Goal: Task Accomplishment & Management: Manage account settings

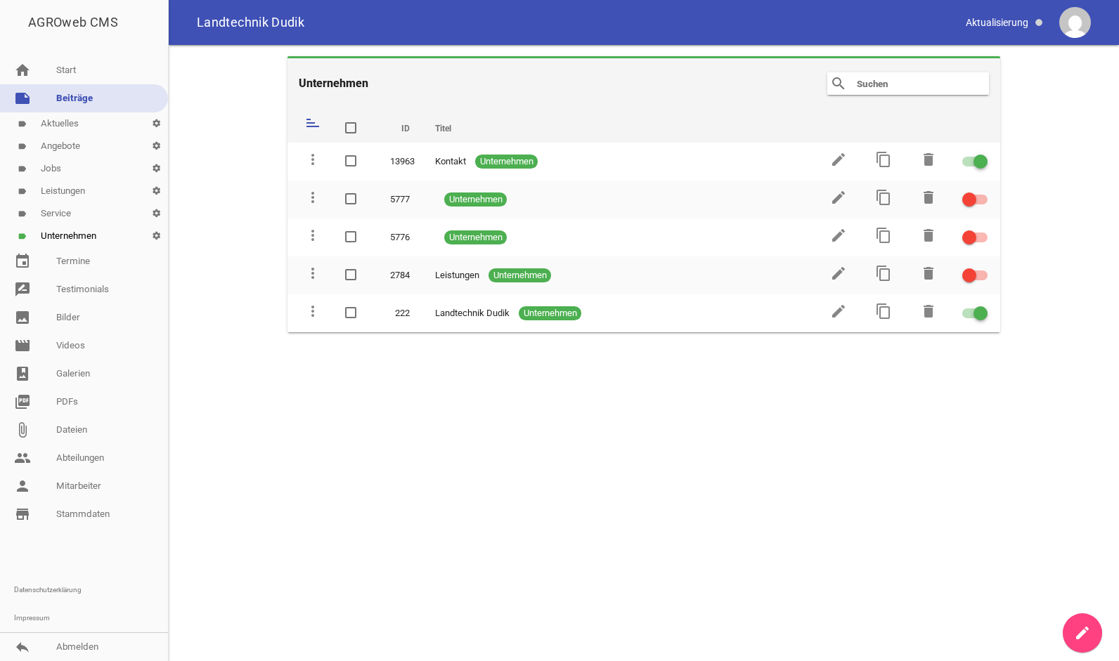
click at [56, 213] on link "label Service settings" at bounding box center [84, 213] width 168 height 22
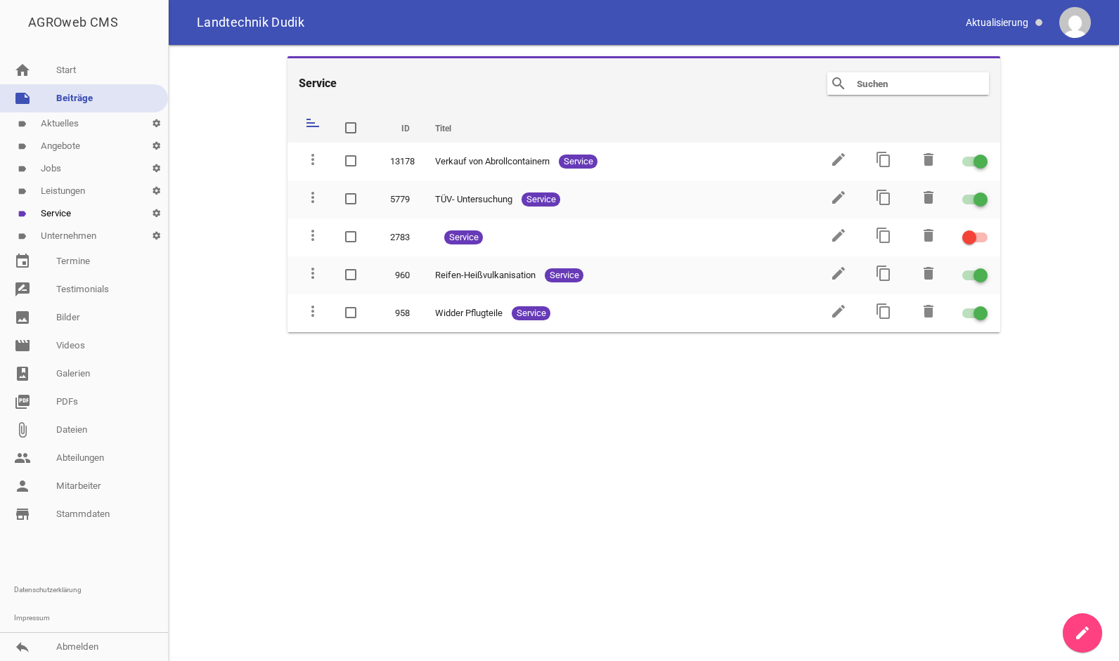
click at [67, 190] on link "label Leistungen settings" at bounding box center [84, 191] width 168 height 22
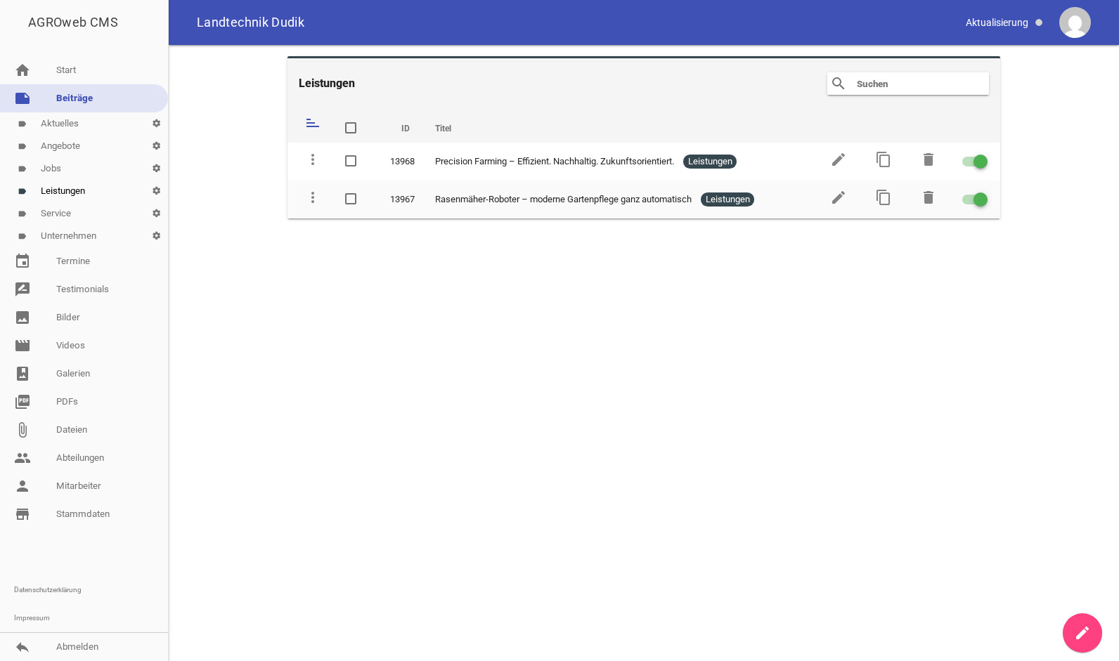
click at [84, 240] on link "label Unternehmen settings" at bounding box center [84, 236] width 168 height 22
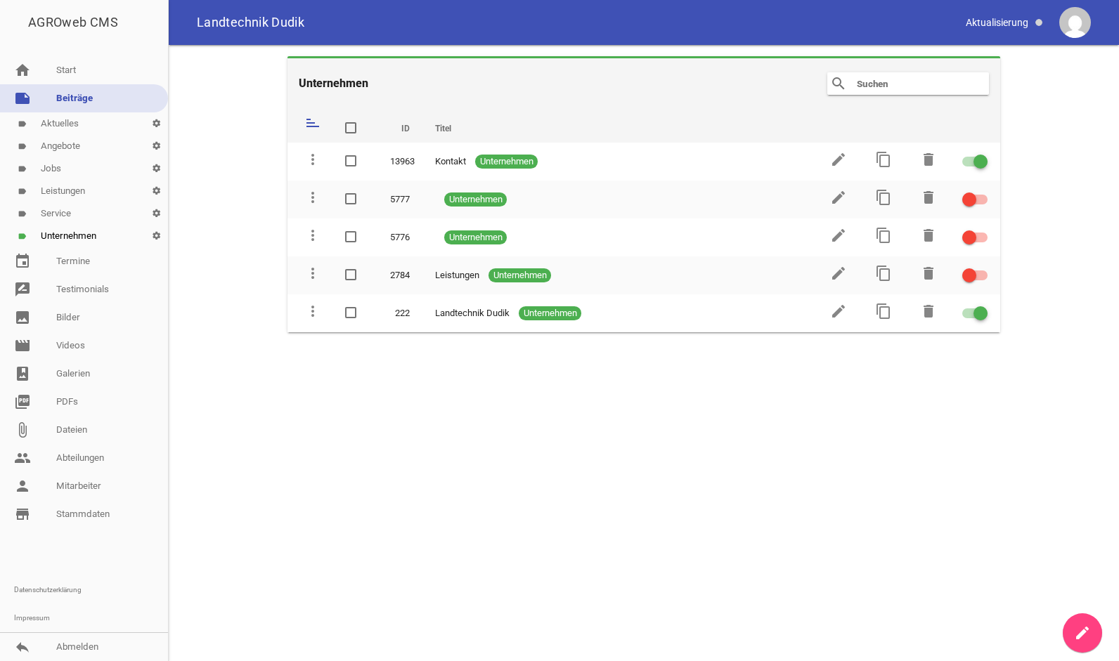
click at [106, 122] on link "label Aktuelles settings" at bounding box center [84, 123] width 168 height 22
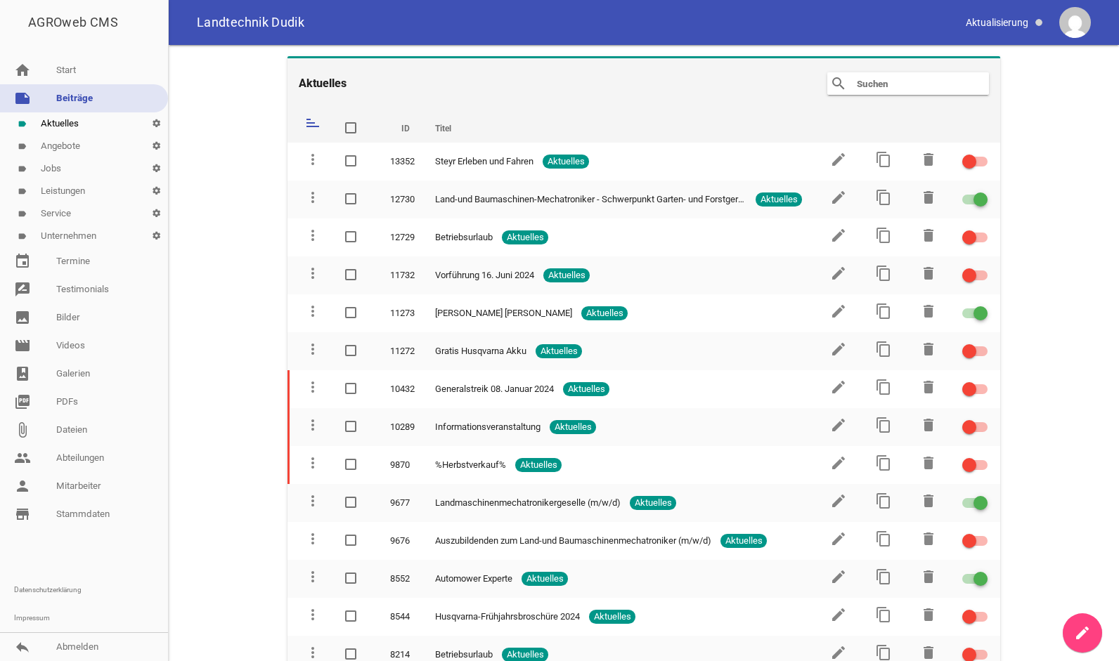
click at [106, 122] on link "label Aktuelles settings" at bounding box center [84, 123] width 168 height 22
click at [110, 89] on link "note Beiträge" at bounding box center [84, 98] width 168 height 28
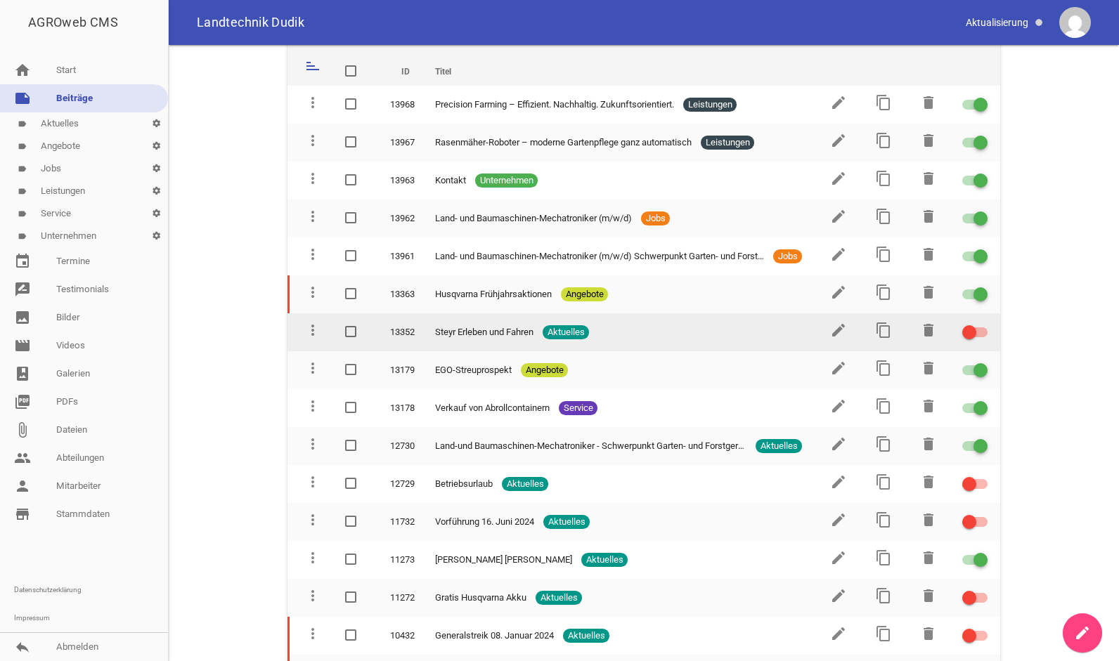
scroll to position [84, 0]
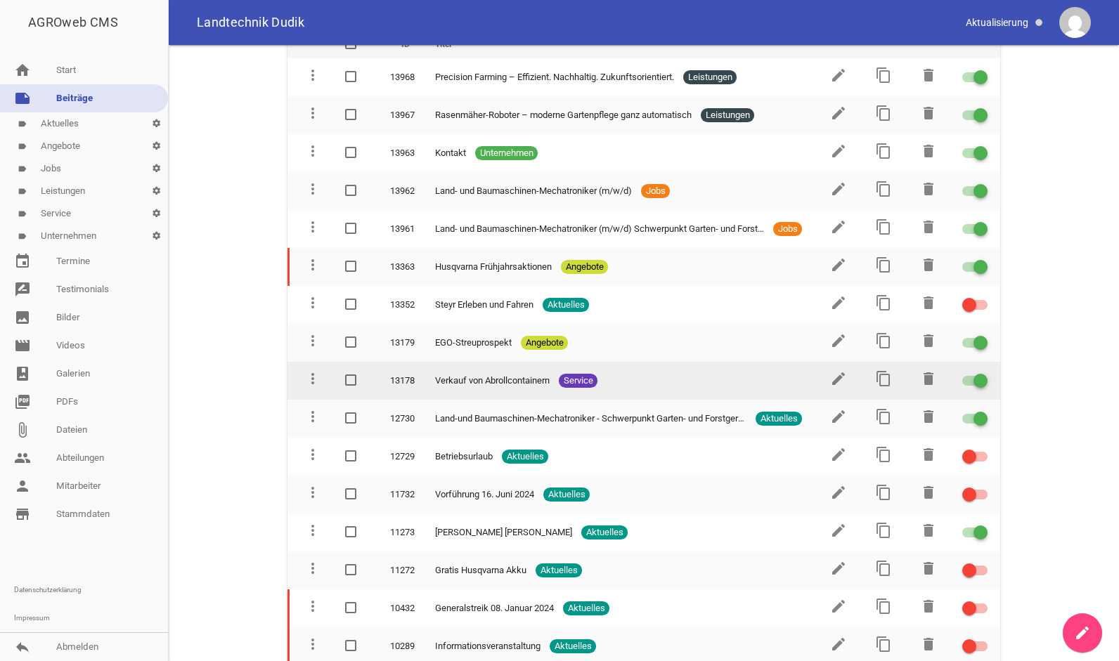
click at [834, 386] on td "edit" at bounding box center [836, 381] width 45 height 38
click at [831, 379] on icon "edit" at bounding box center [838, 378] width 17 height 17
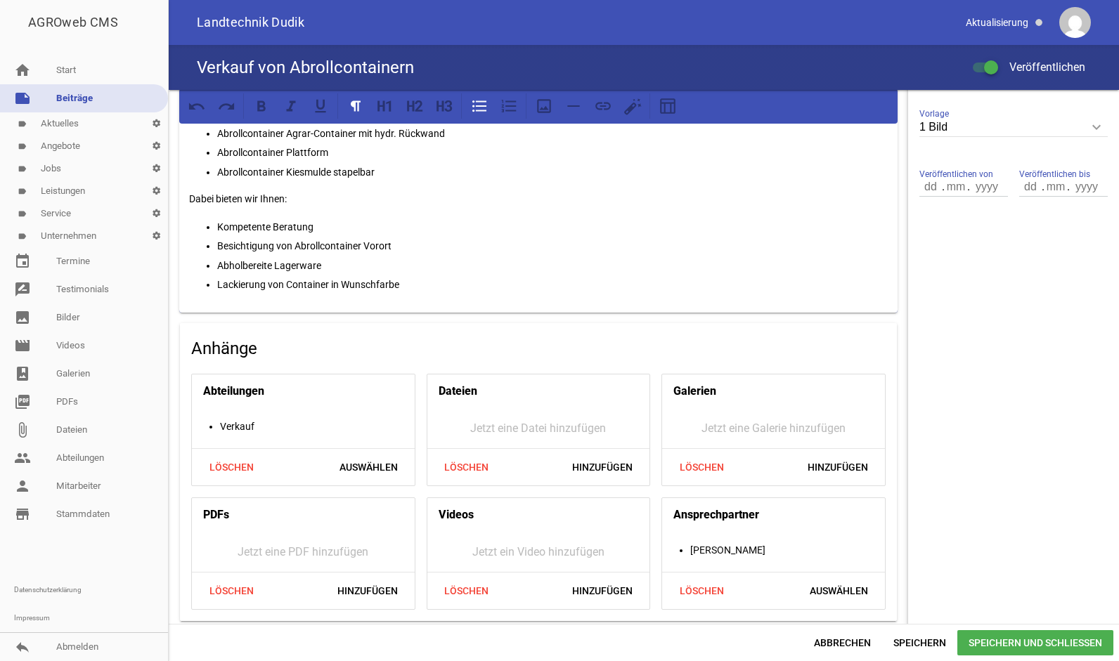
scroll to position [438, 0]
click at [834, 470] on span "Hinzufügen" at bounding box center [837, 467] width 83 height 25
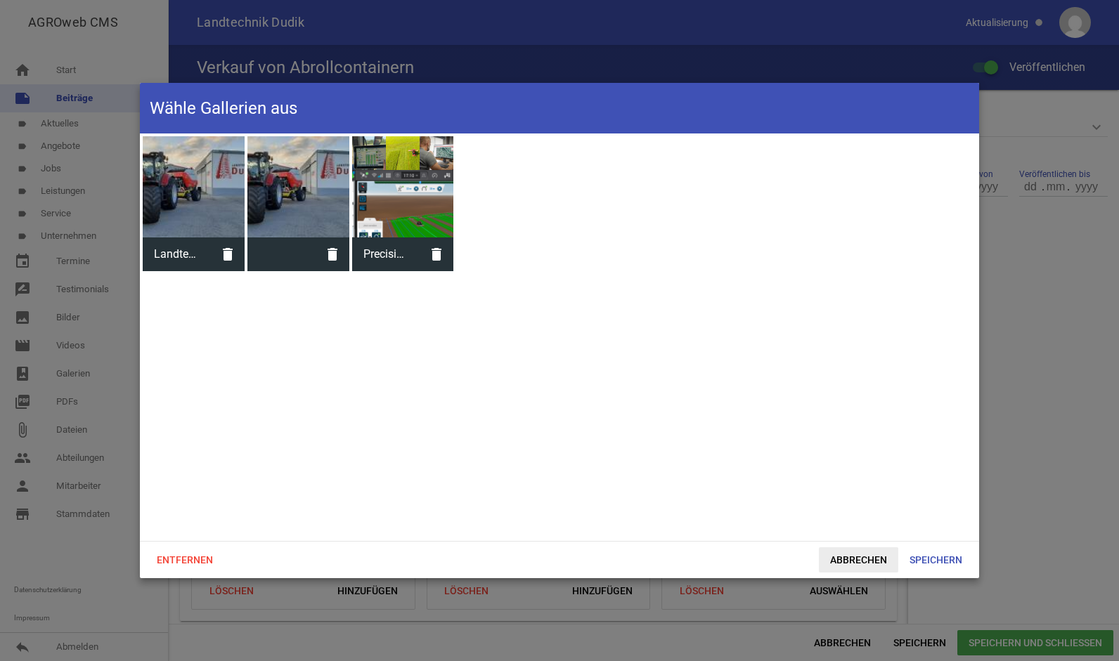
click at [838, 556] on span "Abbrechen" at bounding box center [858, 559] width 79 height 25
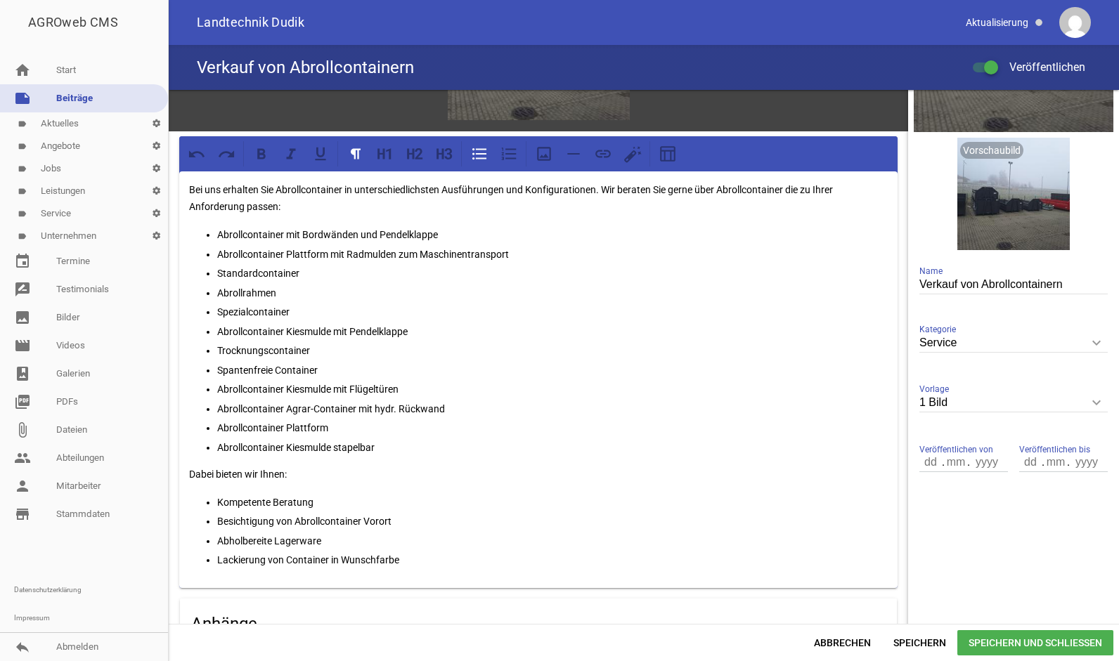
scroll to position [163, 0]
click at [72, 375] on link "photo_album Galerien" at bounding box center [84, 374] width 168 height 28
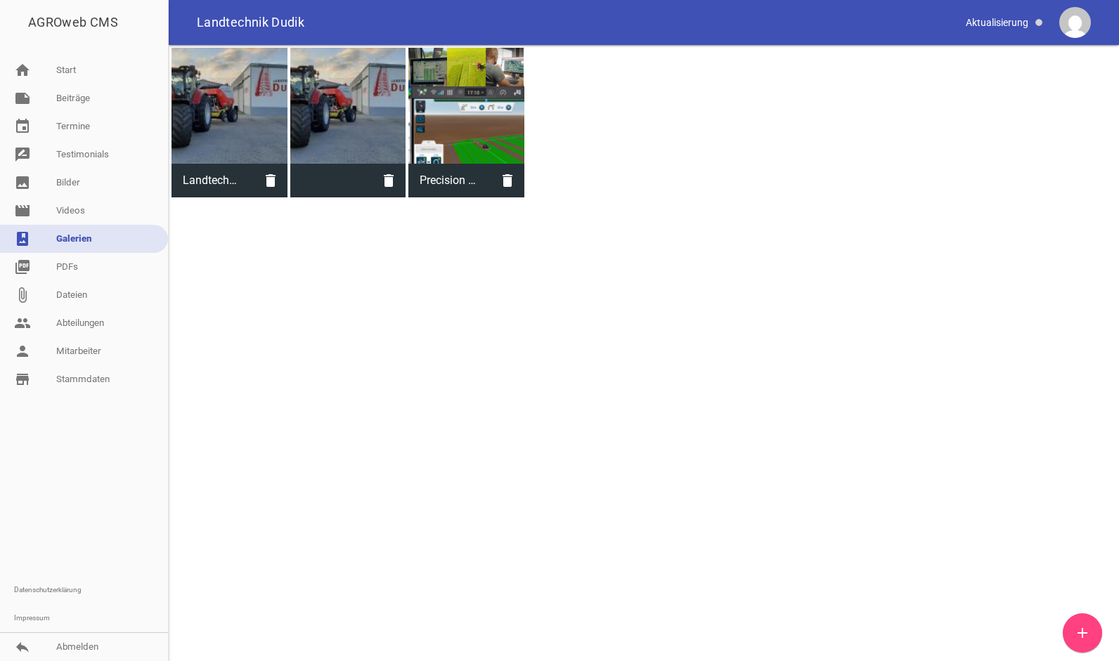
click at [1078, 641] on icon "add" at bounding box center [1082, 633] width 17 height 17
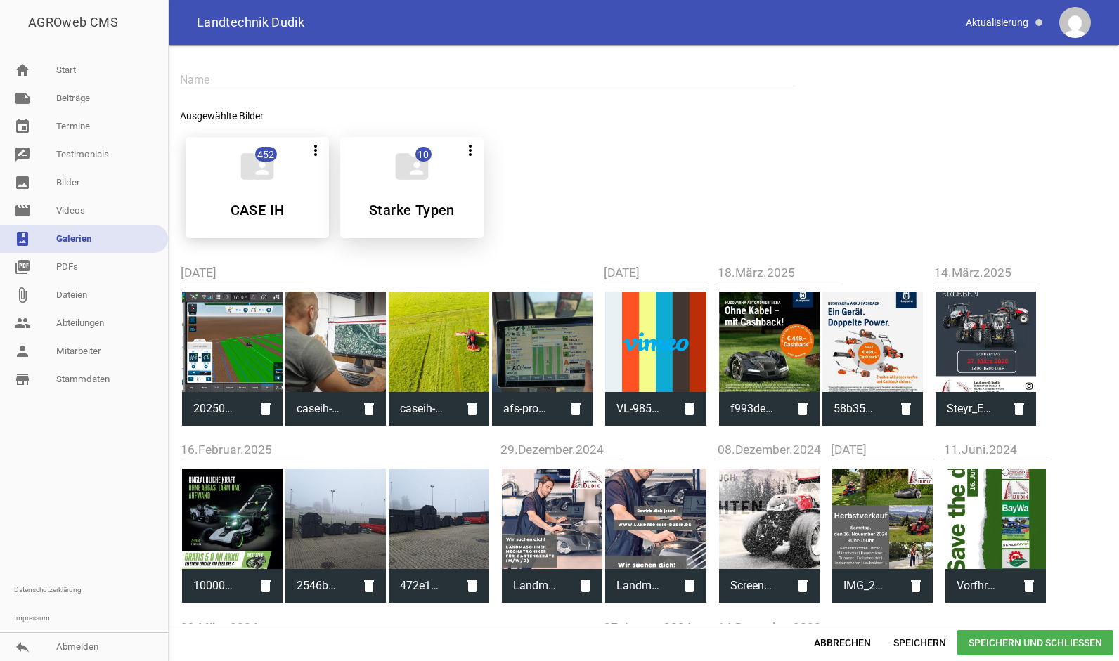
click at [429, 176] on icon "folder_shared" at bounding box center [411, 166] width 39 height 39
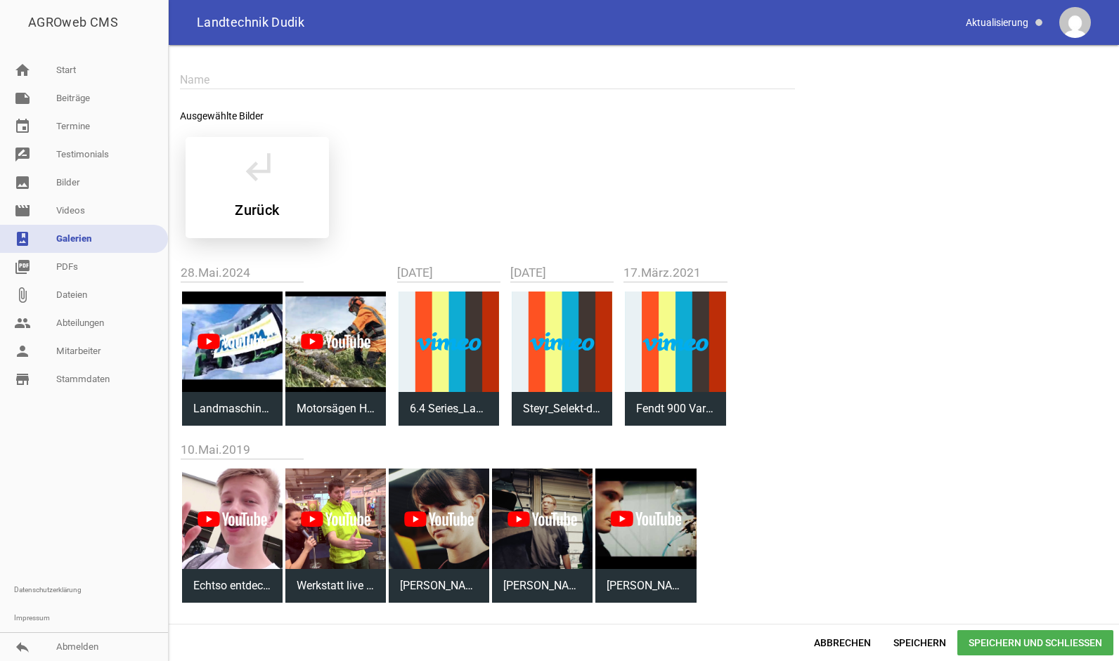
click at [262, 181] on icon "subdirectory_arrow_left" at bounding box center [257, 166] width 39 height 39
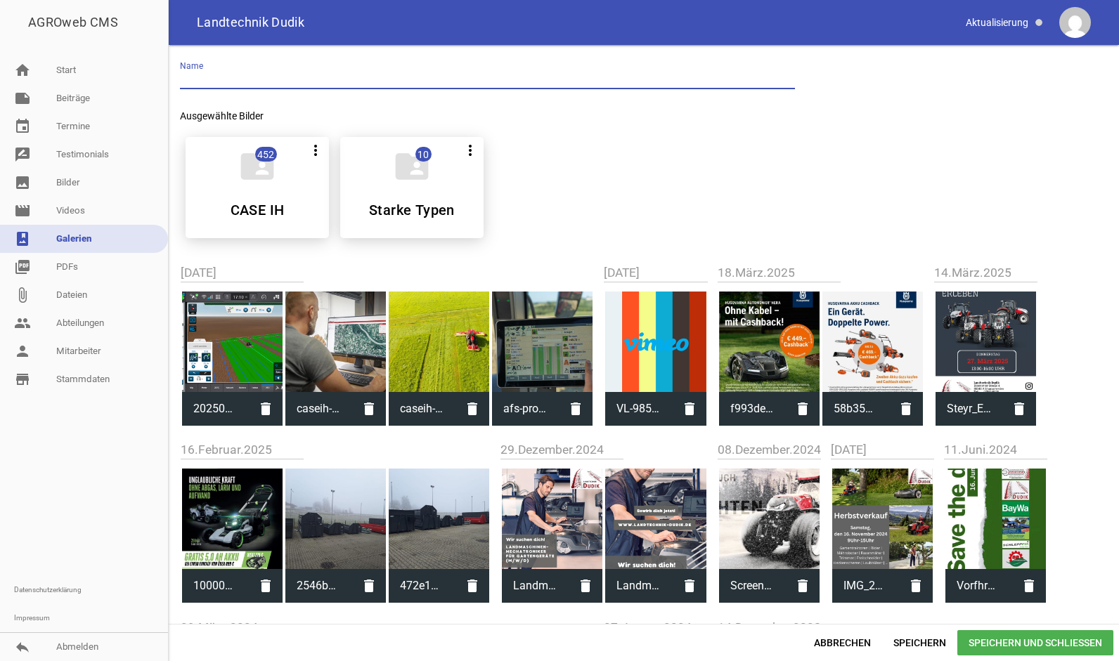
click at [334, 77] on input "text" at bounding box center [487, 79] width 615 height 19
type input "Container"
click at [379, 81] on input "Container" at bounding box center [487, 79] width 615 height 19
click at [74, 190] on link "image Bilder" at bounding box center [84, 183] width 168 height 28
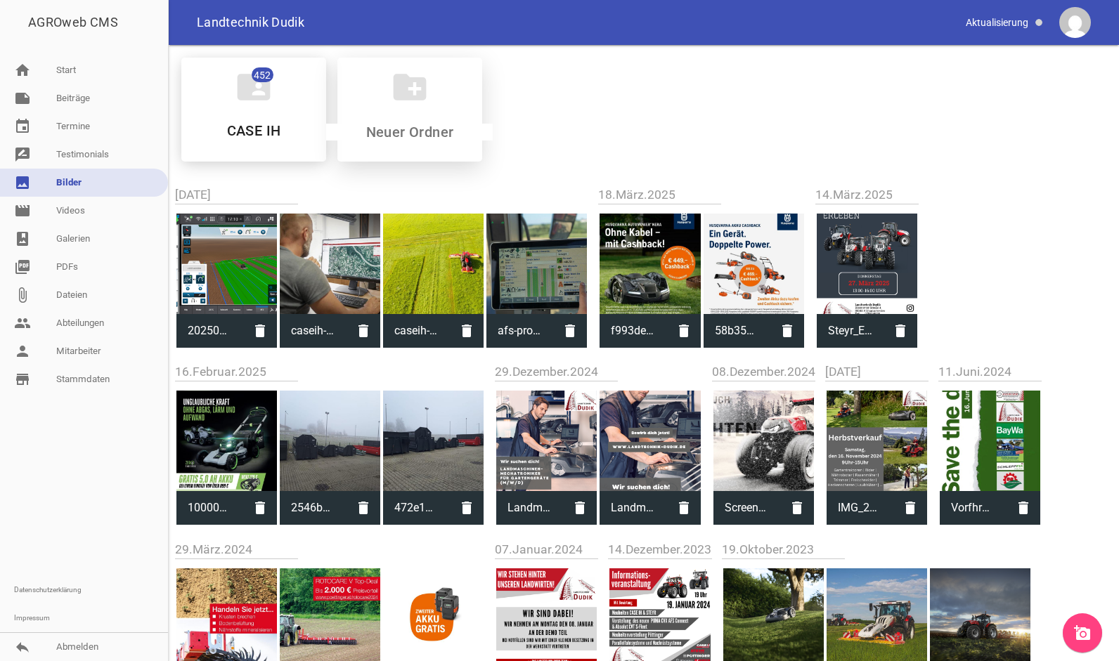
click at [433, 130] on input at bounding box center [409, 132] width 167 height 17
click at [1084, 628] on icon "add_a_photo" at bounding box center [1082, 633] width 17 height 17
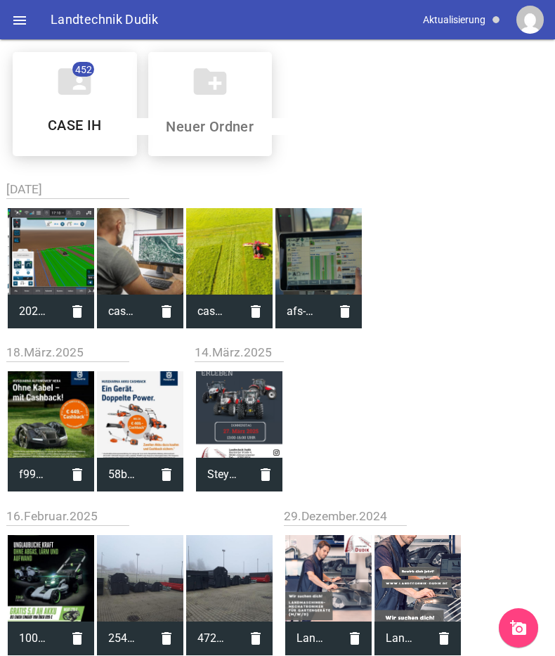
click at [509, 618] on link "add_a_photo" at bounding box center [518, 627] width 39 height 39
click at [83, 98] on icon "folder_shared" at bounding box center [74, 81] width 39 height 39
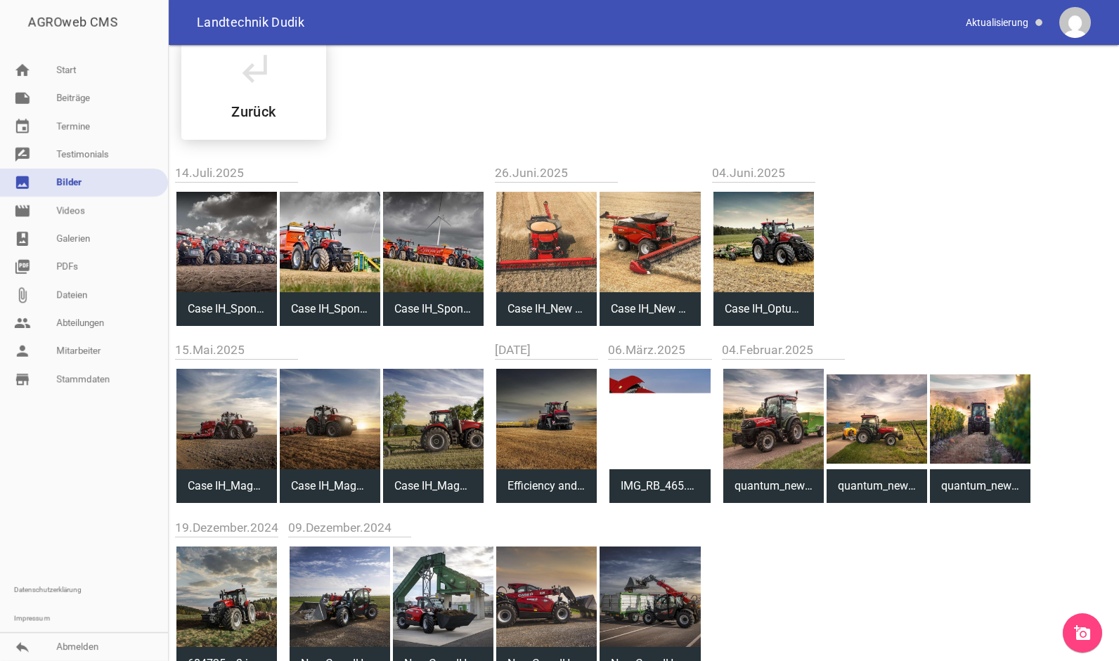
scroll to position [27, 0]
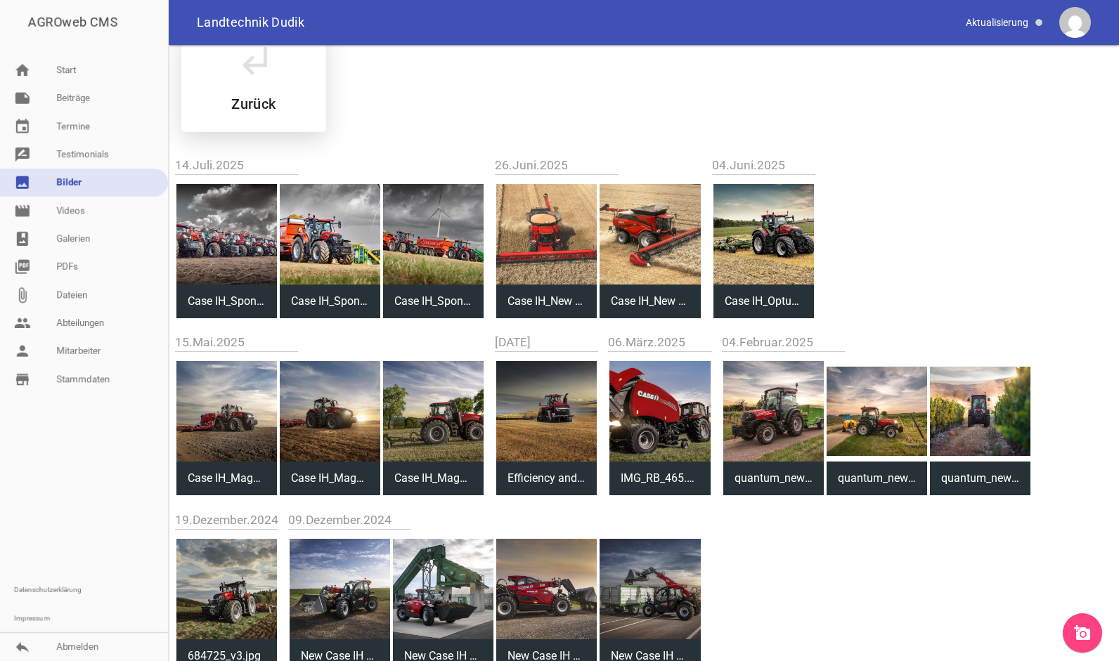
click at [287, 89] on div "subdirectory_arrow_left Zurück" at bounding box center [253, 81] width 145 height 101
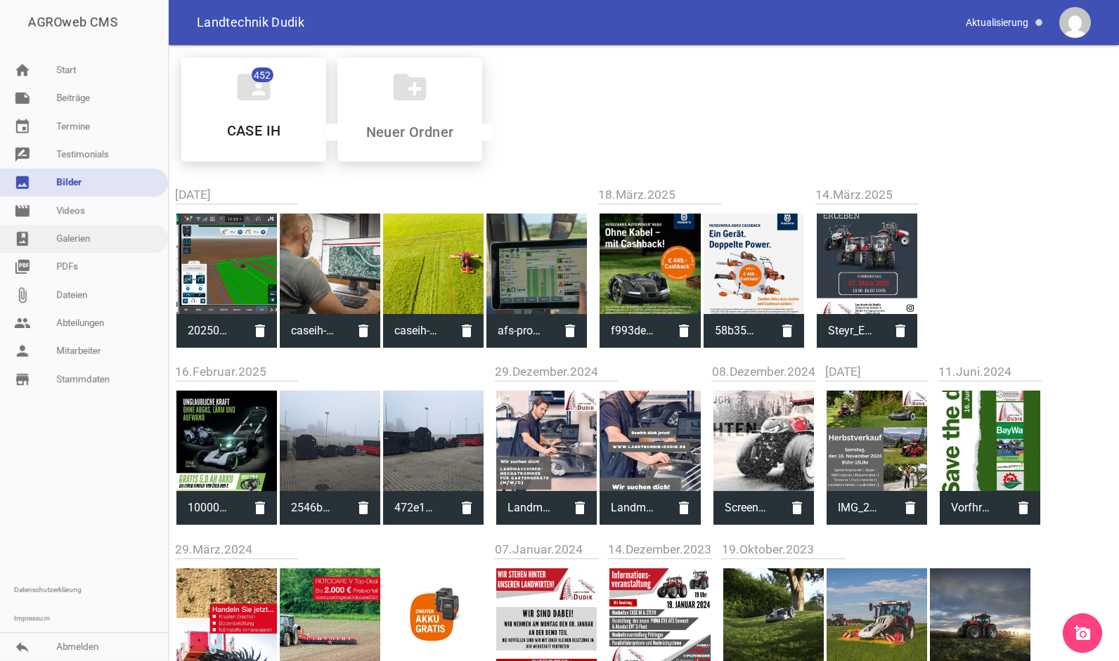
click at [86, 233] on link "photo_album Galerien" at bounding box center [84, 239] width 168 height 28
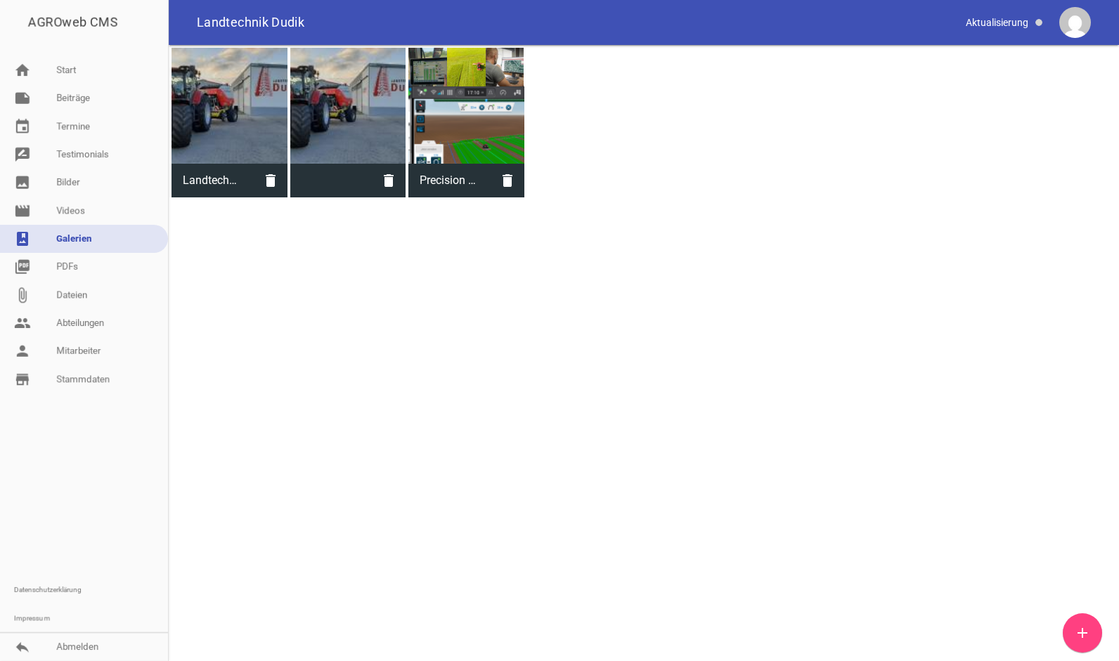
click at [1082, 629] on icon "add" at bounding box center [1082, 633] width 17 height 17
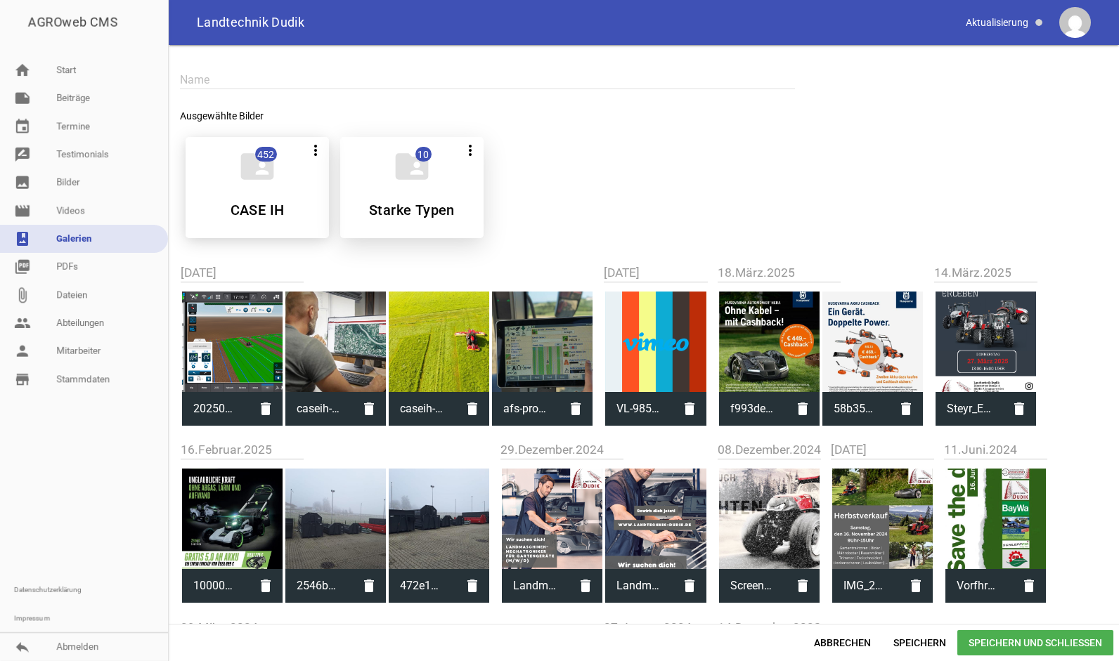
click at [402, 215] on h5 "Starke Typen" at bounding box center [412, 210] width 86 height 14
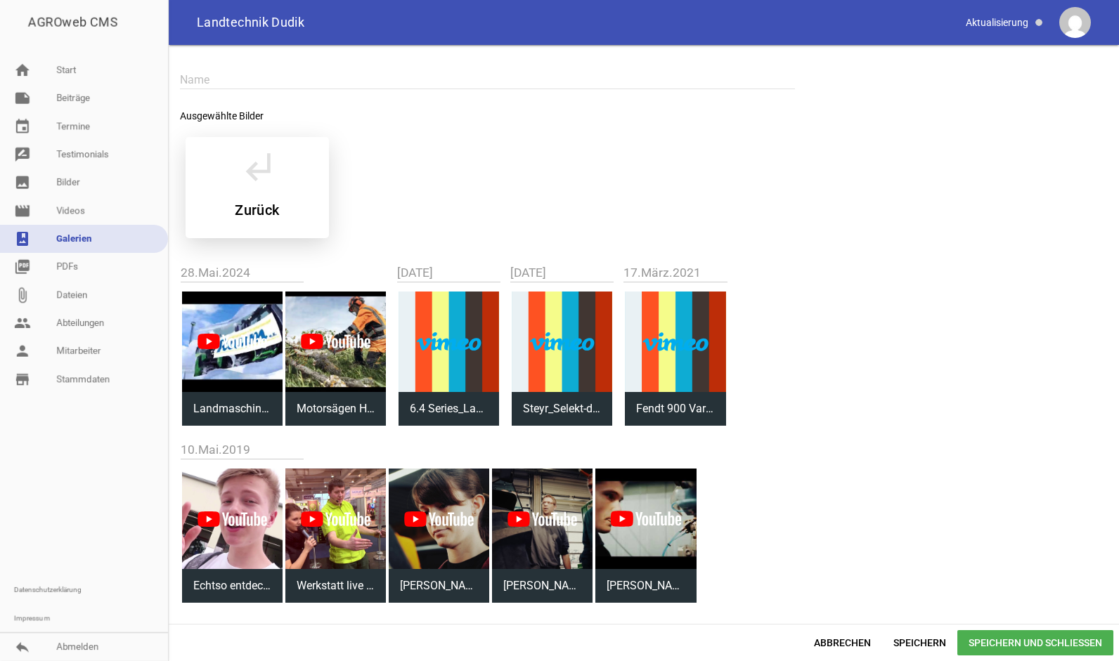
click at [285, 185] on div "subdirectory_arrow_left Zurück" at bounding box center [257, 187] width 143 height 101
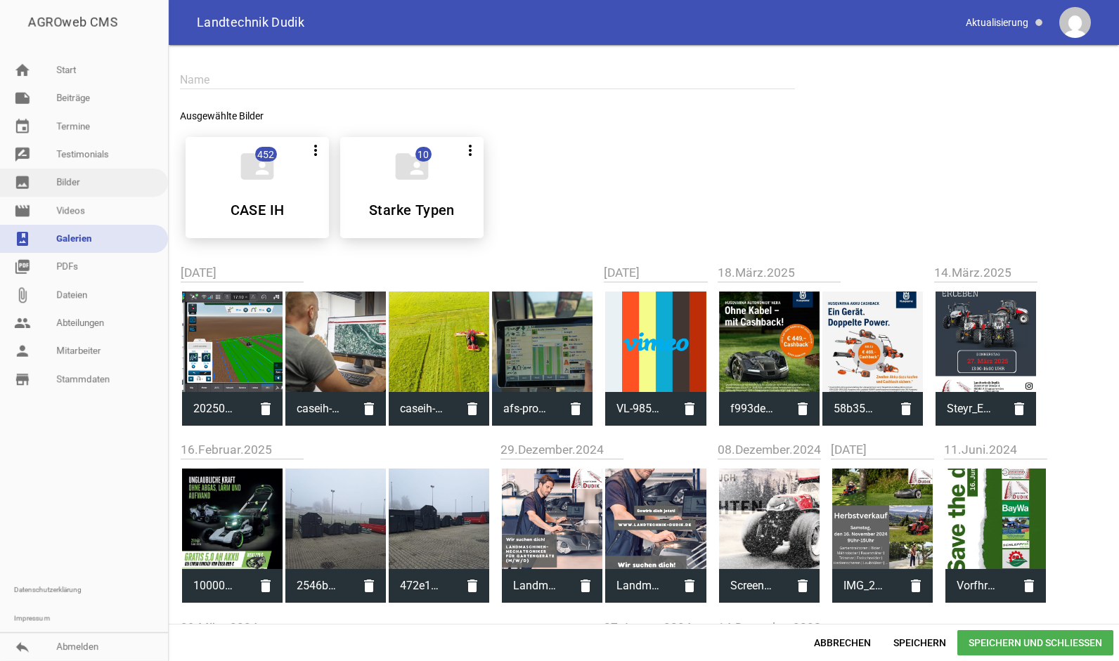
click at [93, 177] on link "image Bilder" at bounding box center [84, 183] width 168 height 28
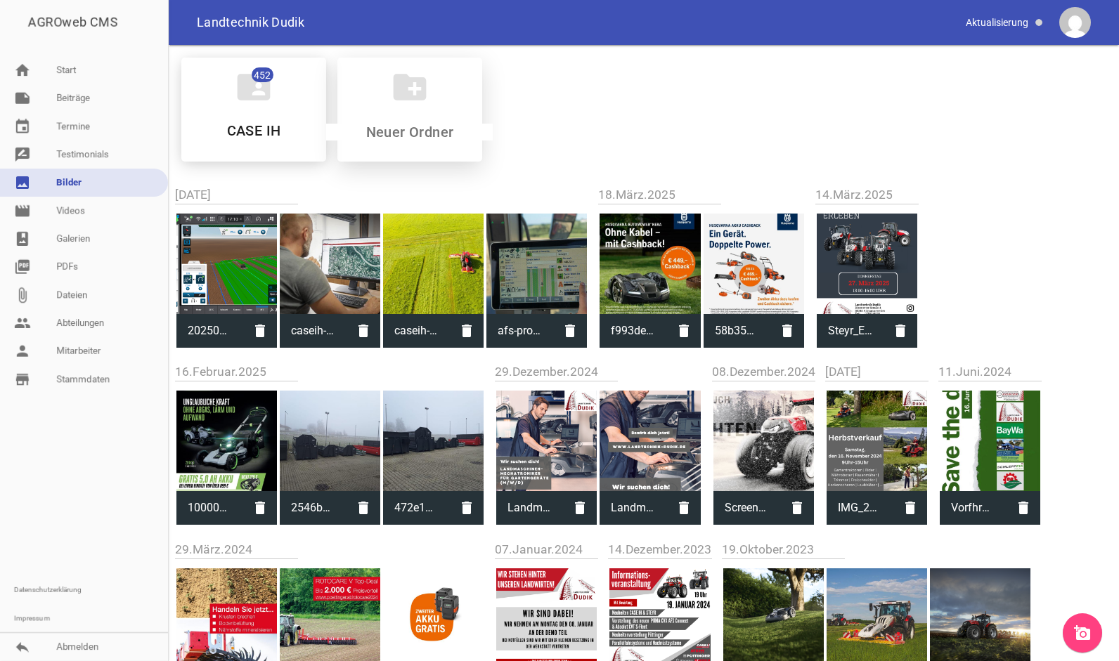
click at [393, 115] on div "create_new_folder" at bounding box center [409, 110] width 145 height 104
click at [401, 122] on div "create_new_folder" at bounding box center [409, 110] width 145 height 104
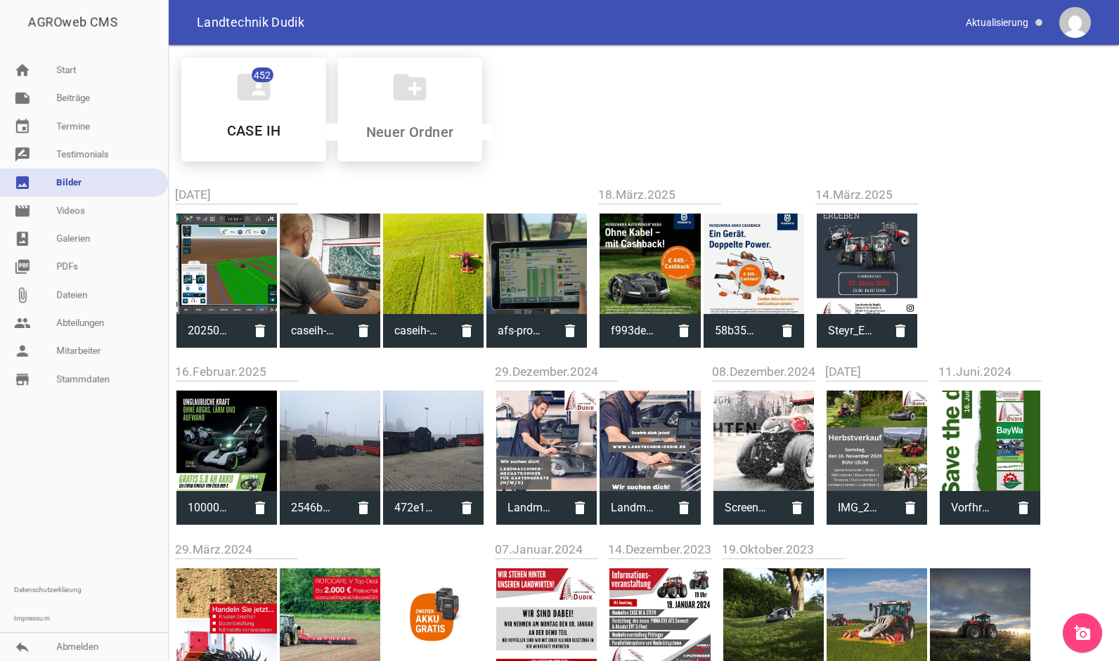
click at [1077, 623] on link "add_a_photo" at bounding box center [1081, 632] width 39 height 39
click at [1089, 635] on icon "add_a_photo" at bounding box center [1082, 633] width 17 height 17
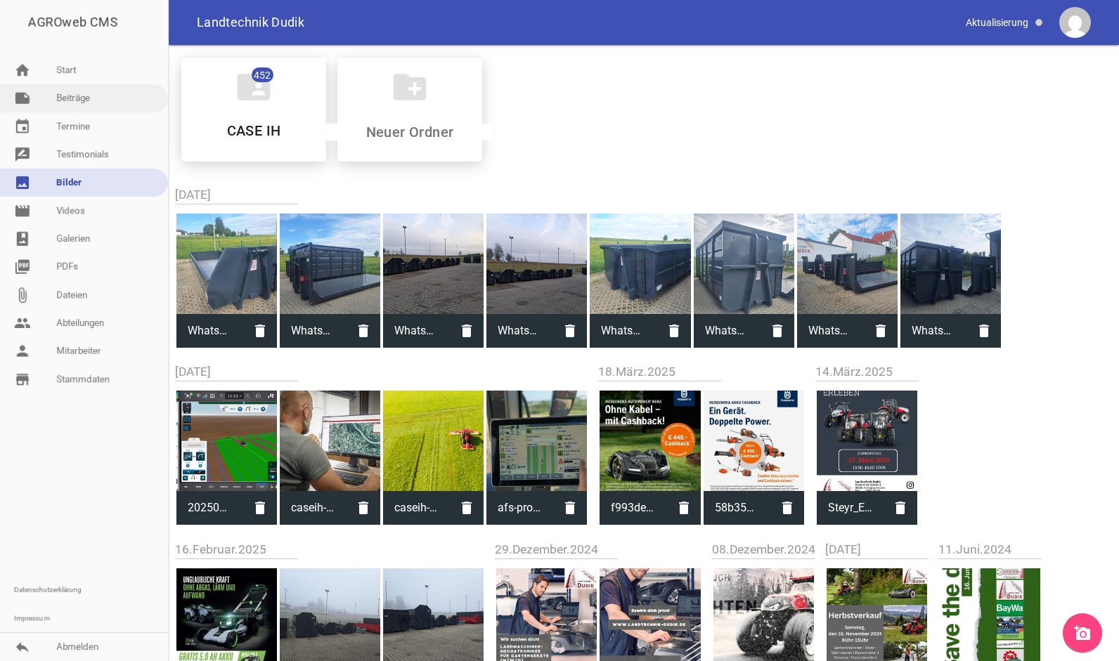
click at [66, 96] on link "note Beiträge" at bounding box center [84, 98] width 168 height 28
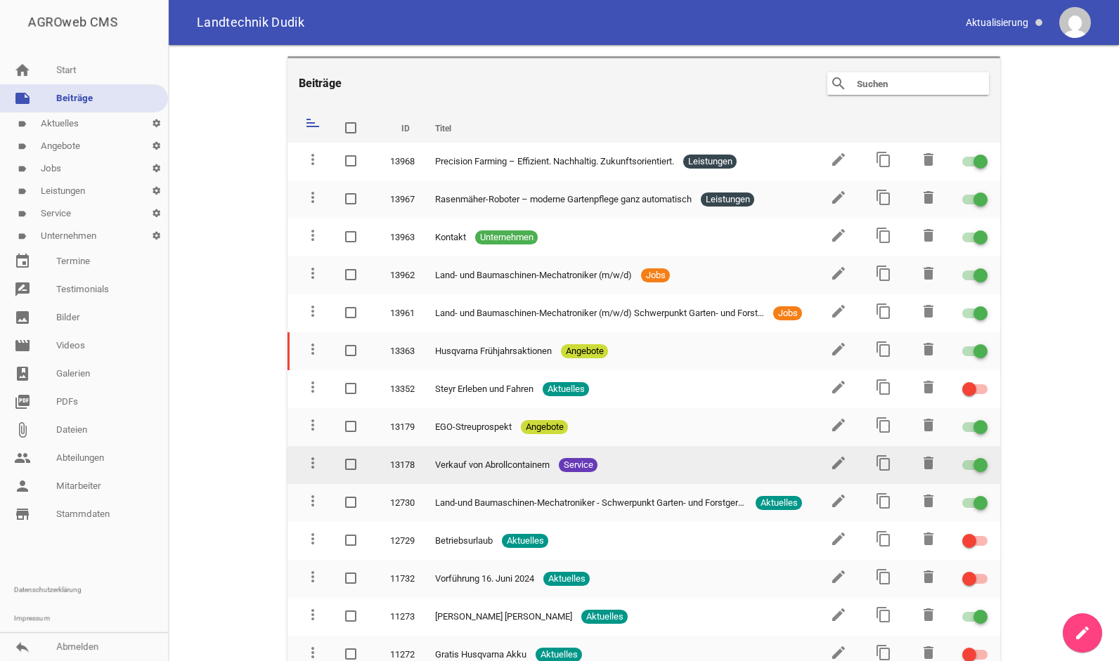
click at [585, 466] on span "Service" at bounding box center [578, 465] width 39 height 14
click at [832, 462] on icon "edit" at bounding box center [838, 463] width 17 height 17
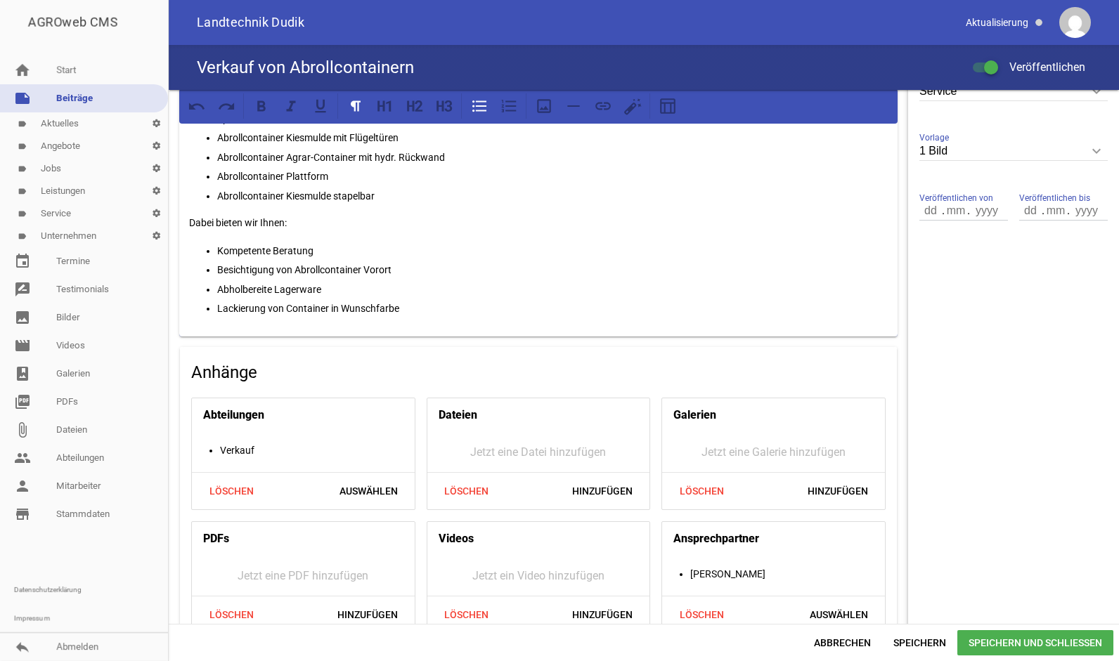
scroll to position [438, 0]
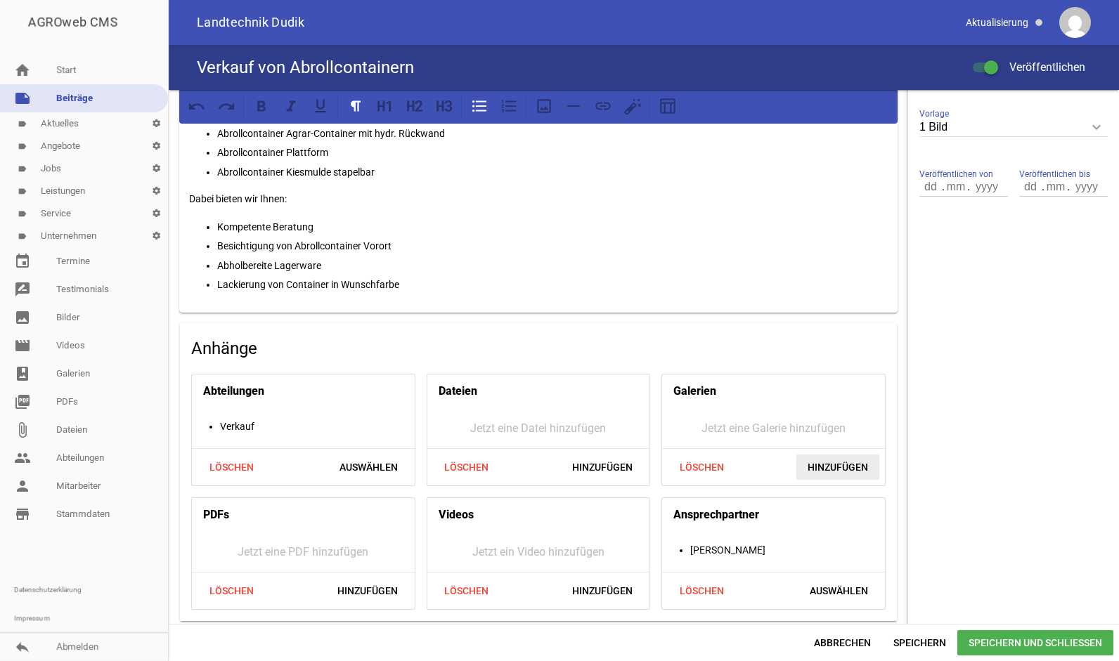
click at [854, 463] on span "Hinzufügen" at bounding box center [837, 467] width 83 height 25
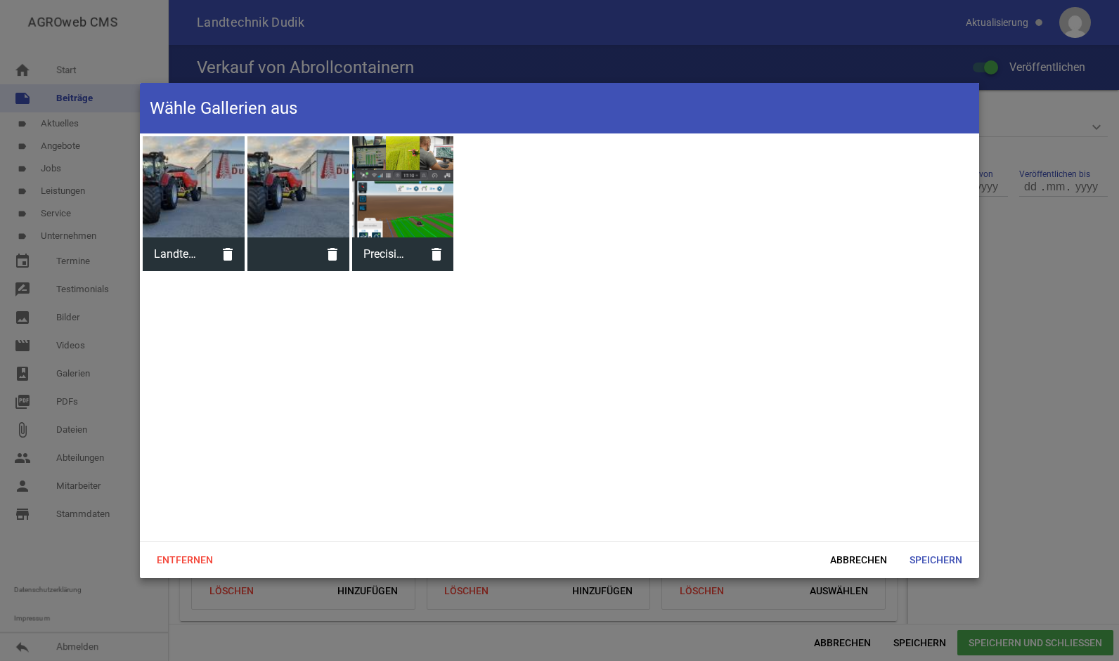
click at [183, 188] on div at bounding box center [194, 187] width 102 height 102
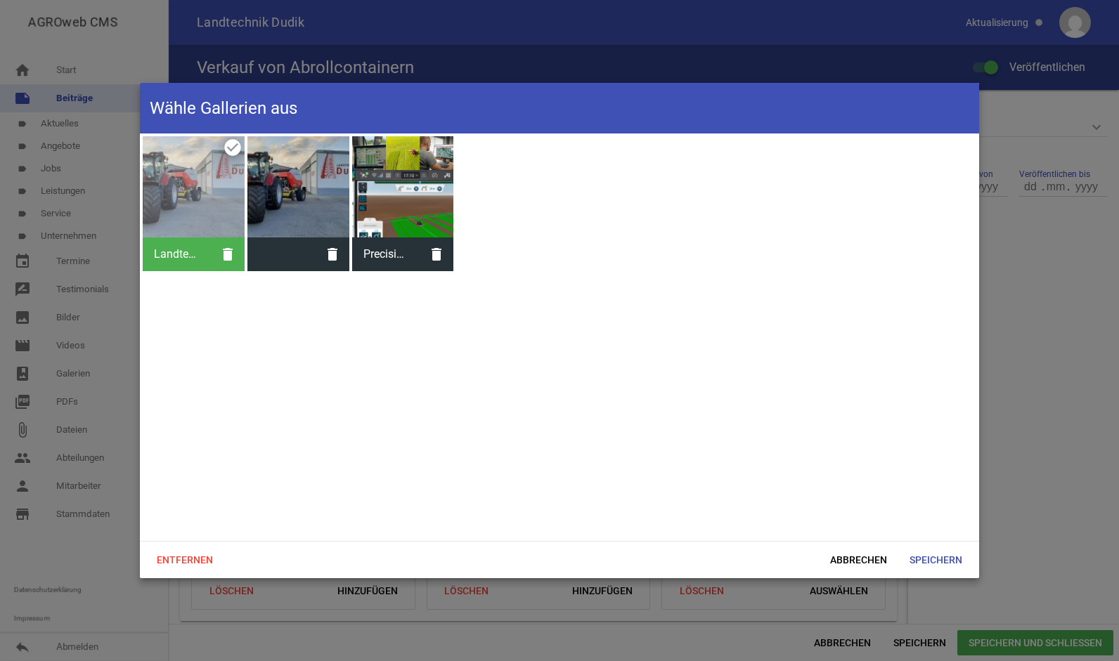
click at [287, 218] on div at bounding box center [298, 187] width 102 height 102
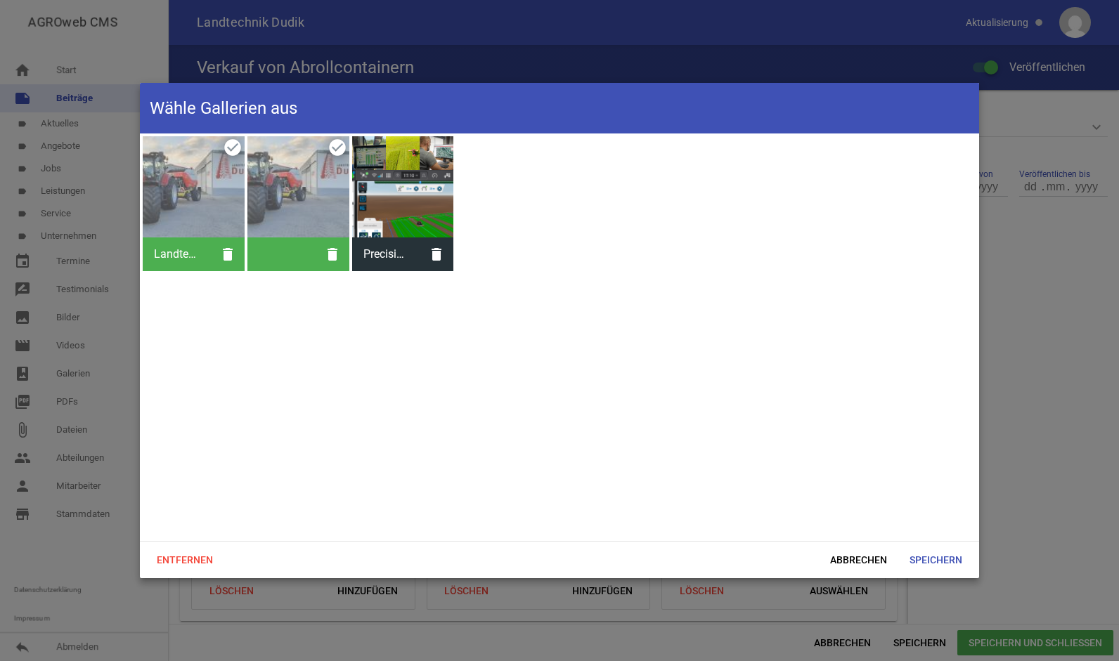
click at [311, 195] on div at bounding box center [298, 187] width 102 height 102
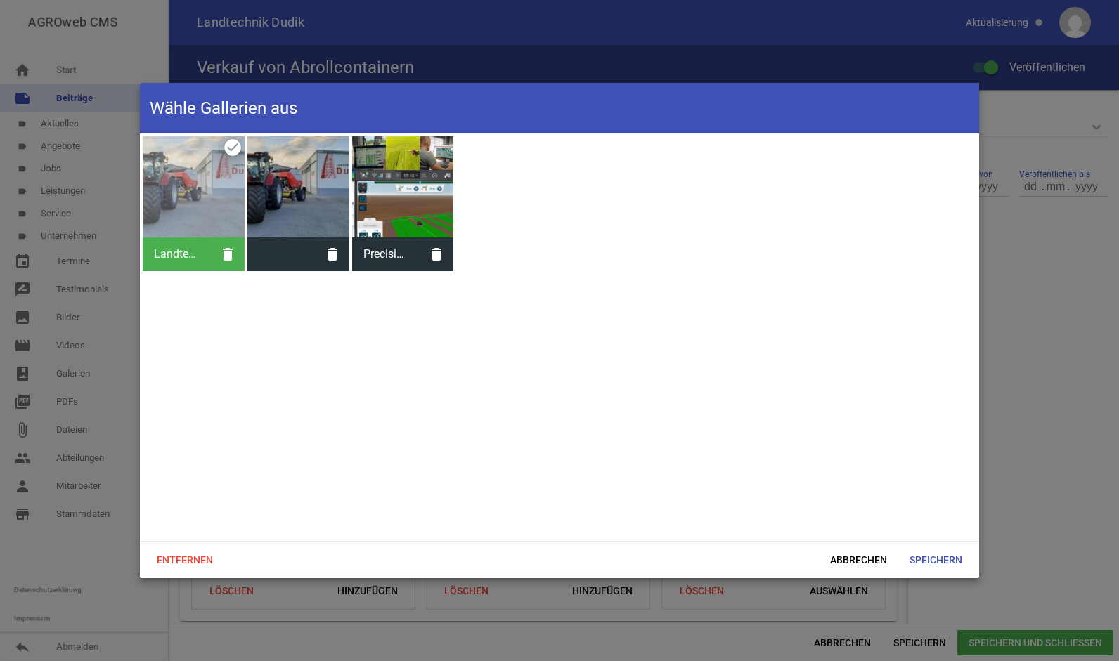
click at [215, 175] on div at bounding box center [194, 187] width 102 height 102
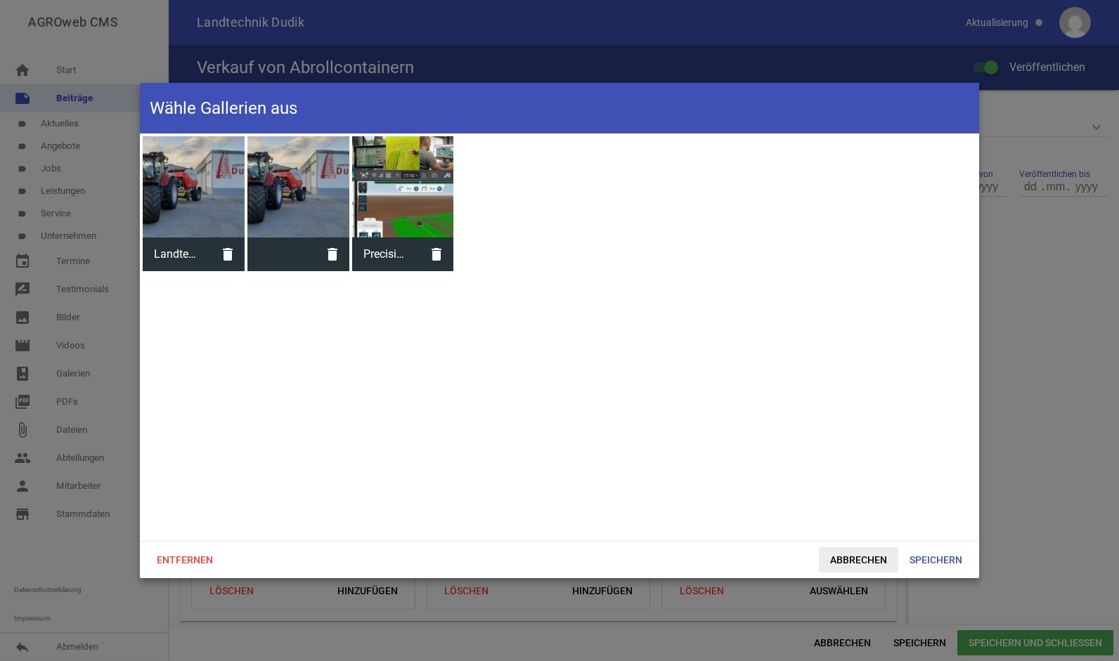
click at [883, 558] on span "Abbrechen" at bounding box center [858, 559] width 79 height 25
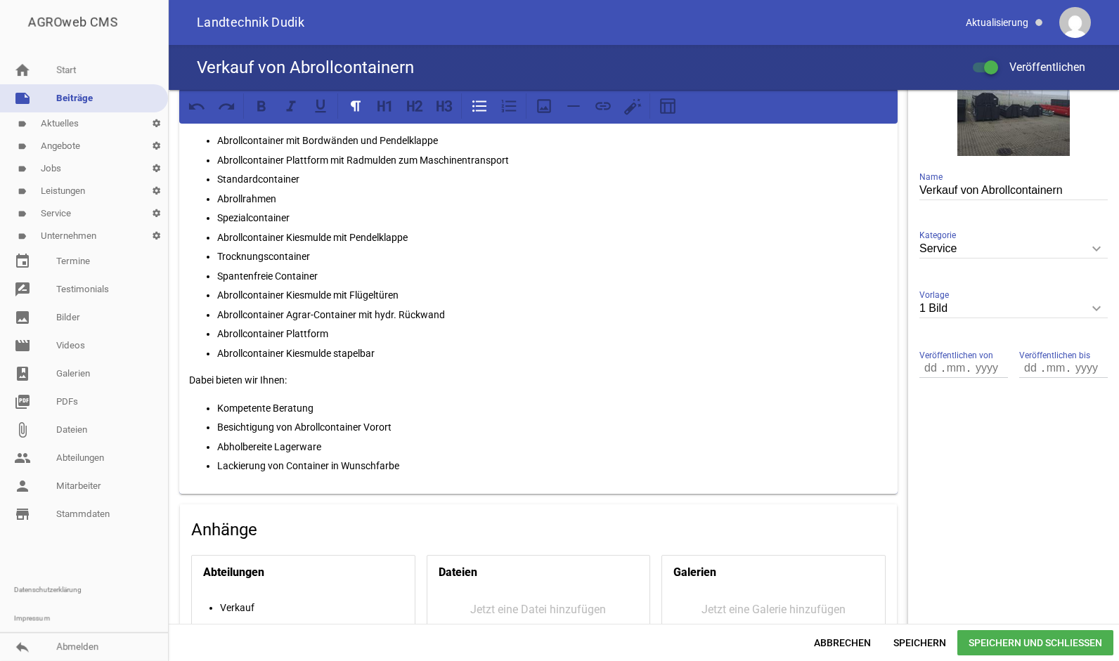
scroll to position [256, 0]
click at [1086, 311] on icon "keyboard_arrow_down" at bounding box center [1096, 310] width 22 height 22
click at [1086, 311] on input "1 Bild" at bounding box center [1013, 310] width 188 height 19
click at [819, 390] on div "Bei uns erhalten Sie Abrollcontainer in unterschiedlichsten Ausführungen und Ko…" at bounding box center [538, 287] width 718 height 417
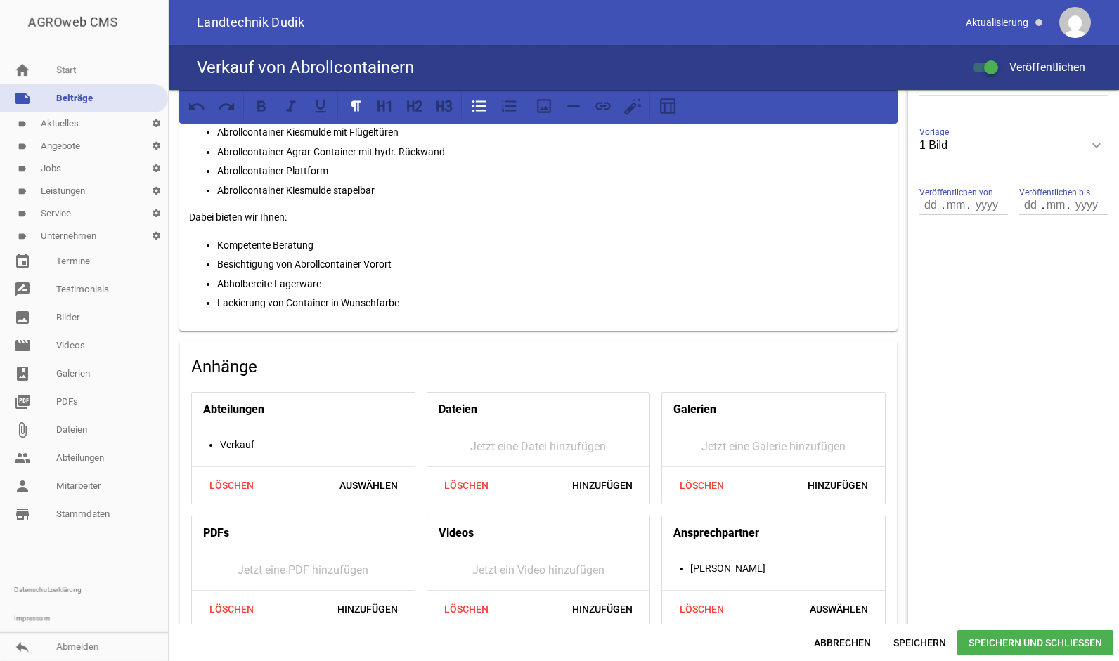
scroll to position [438, 0]
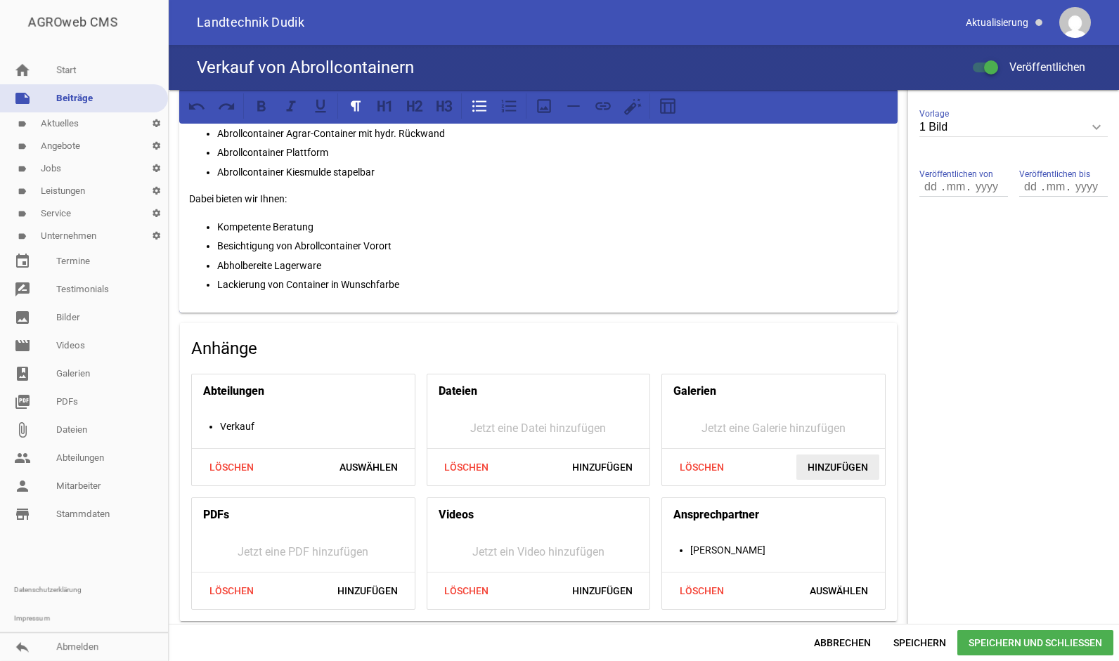
click at [839, 474] on span "Hinzufügen" at bounding box center [837, 467] width 83 height 25
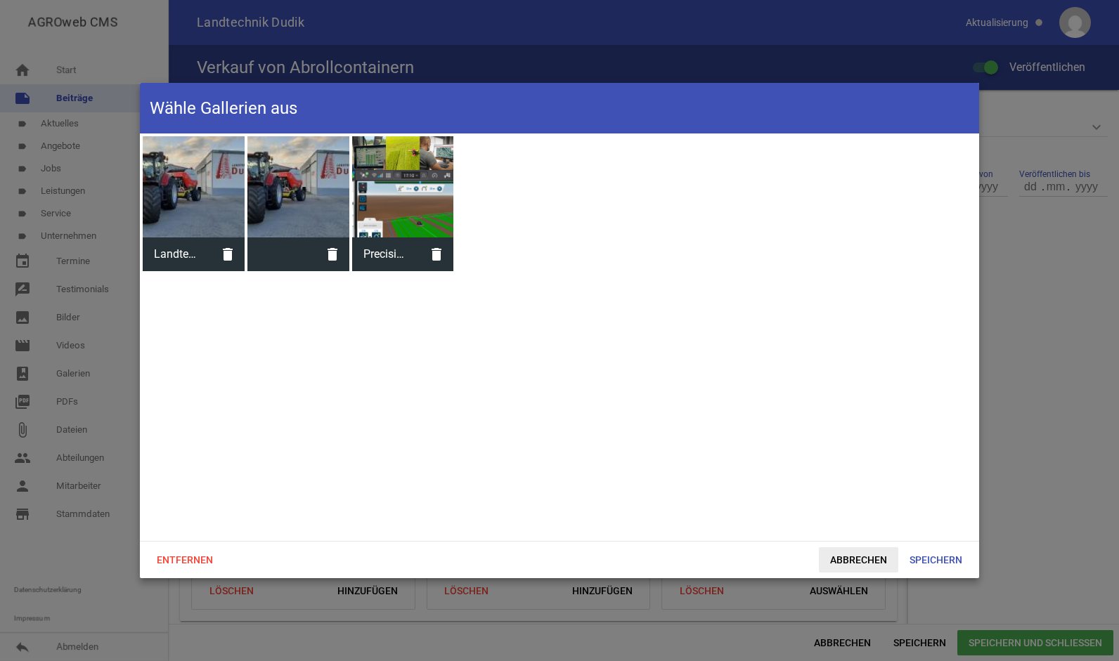
click at [843, 564] on span "Abbrechen" at bounding box center [858, 559] width 79 height 25
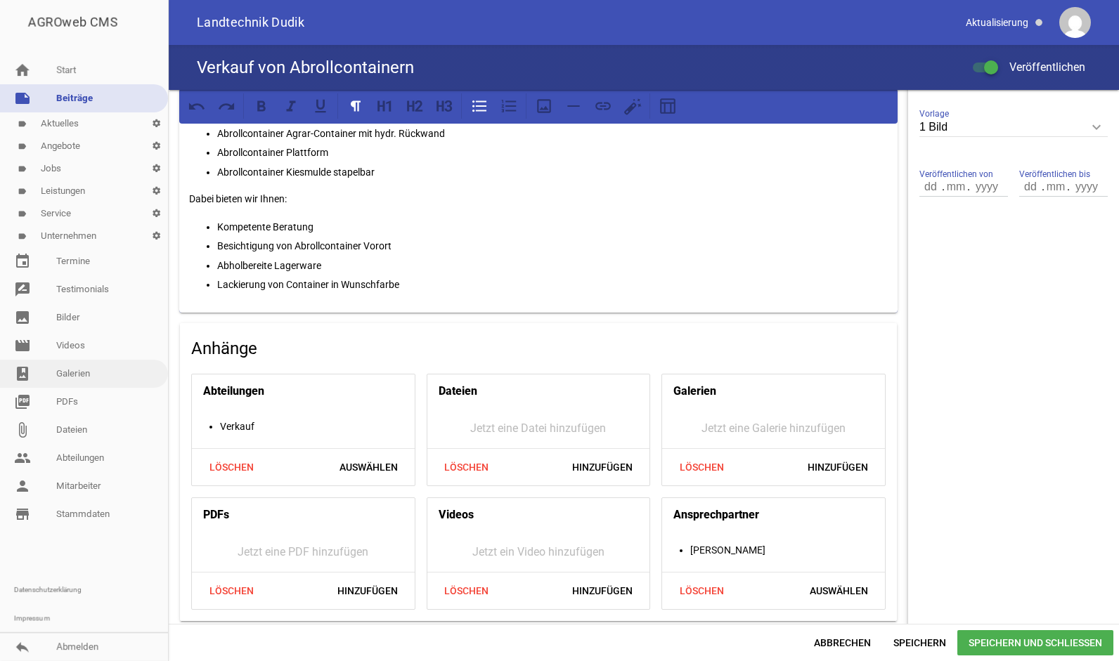
click at [92, 380] on link "photo_album Galerien" at bounding box center [84, 374] width 168 height 28
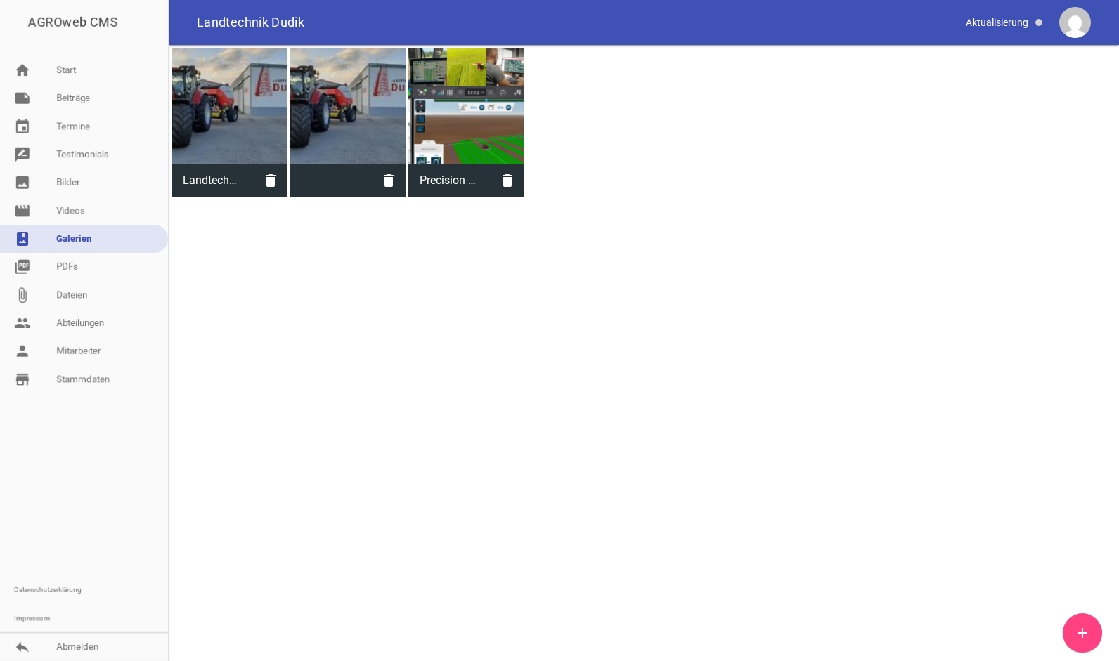
click at [1086, 638] on icon "add" at bounding box center [1082, 633] width 17 height 17
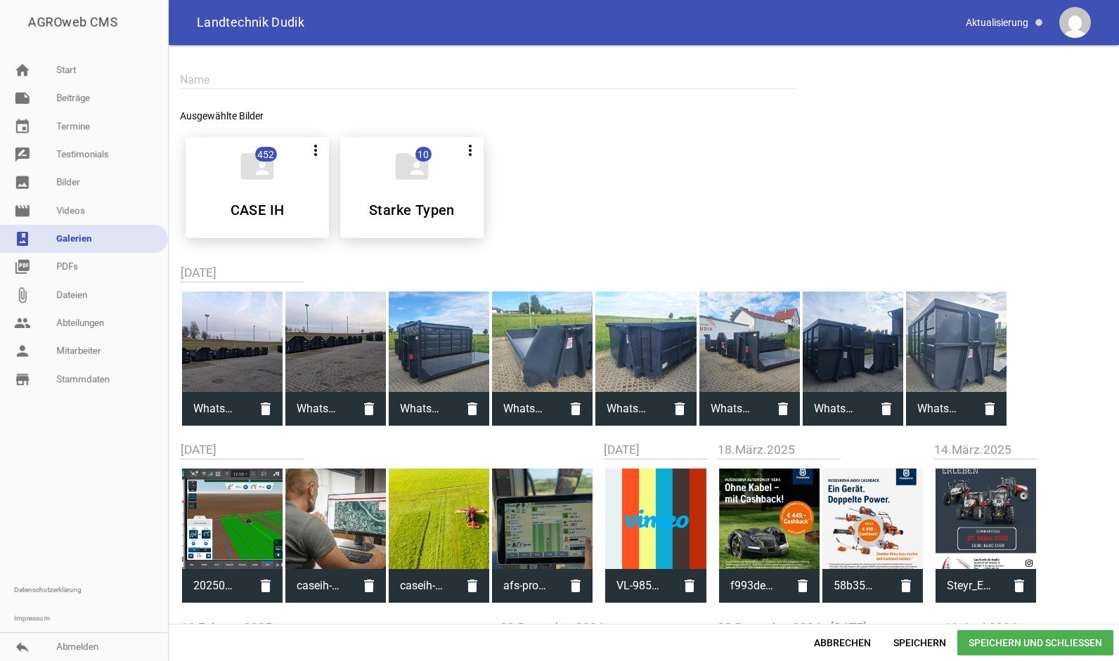
click at [249, 356] on div at bounding box center [232, 342] width 100 height 100
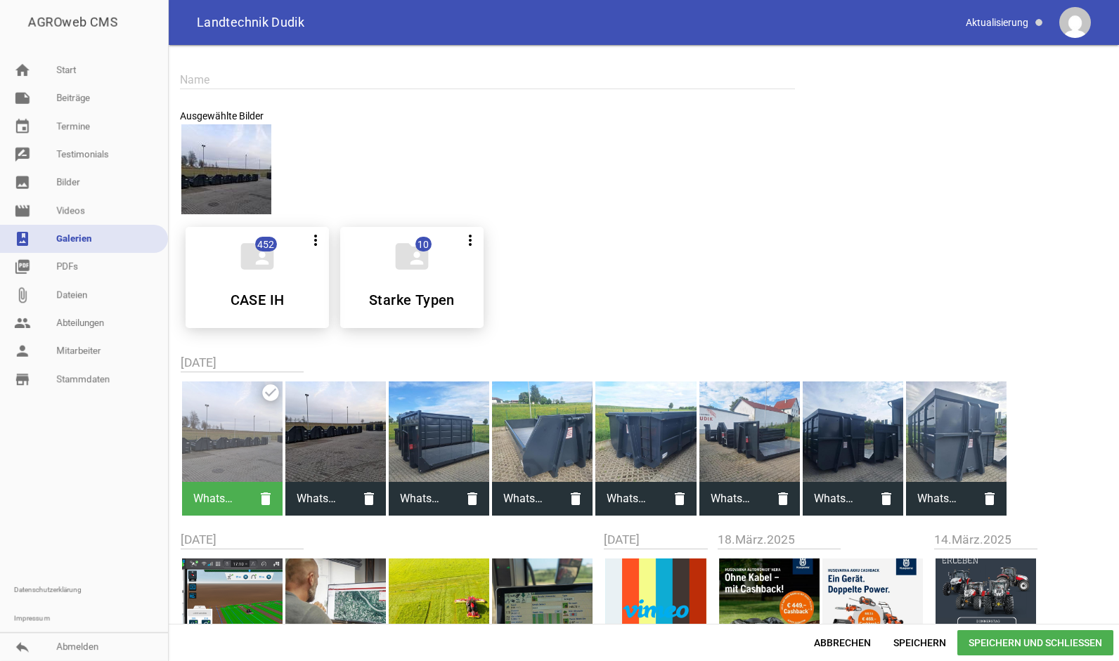
click at [360, 451] on div at bounding box center [335, 432] width 100 height 100
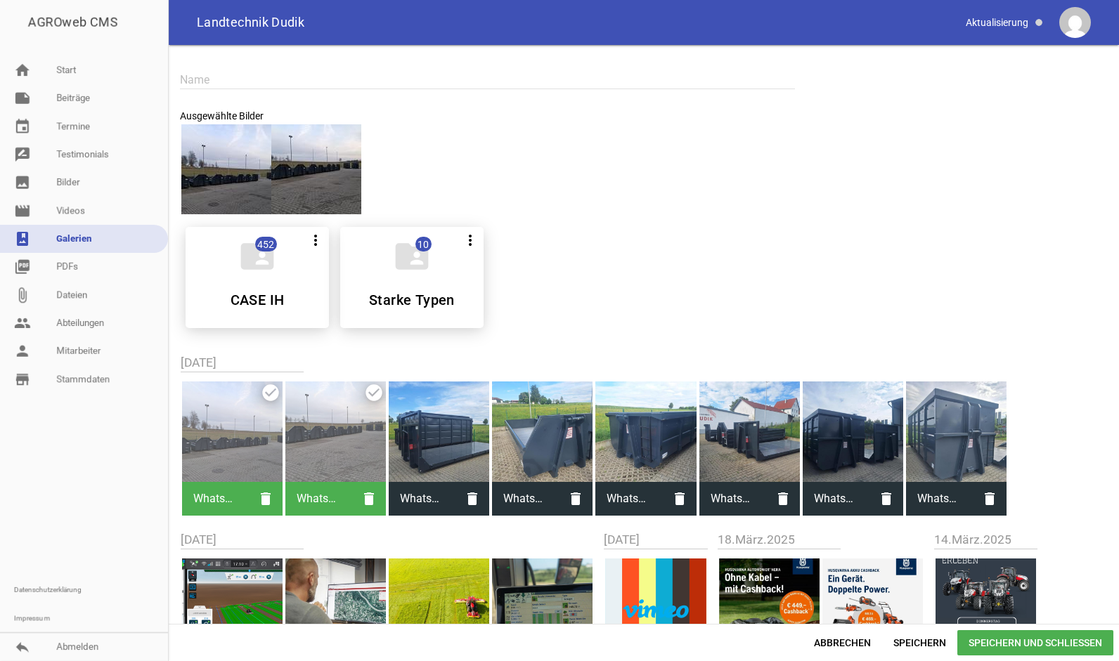
click at [429, 462] on div at bounding box center [439, 432] width 100 height 100
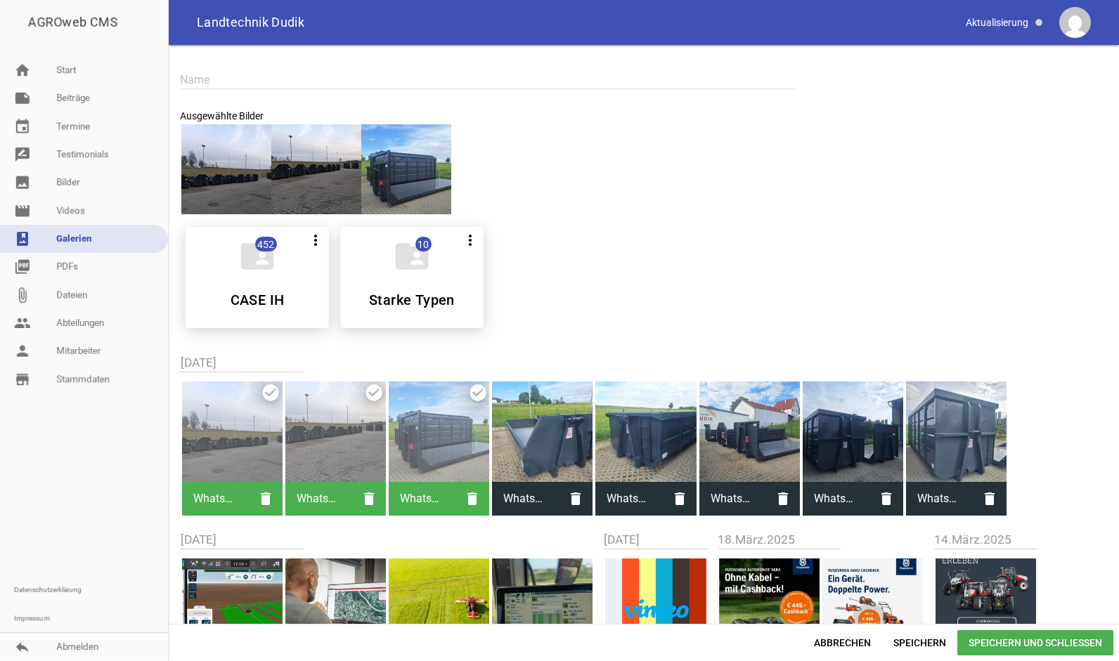
click at [538, 457] on div at bounding box center [542, 432] width 100 height 100
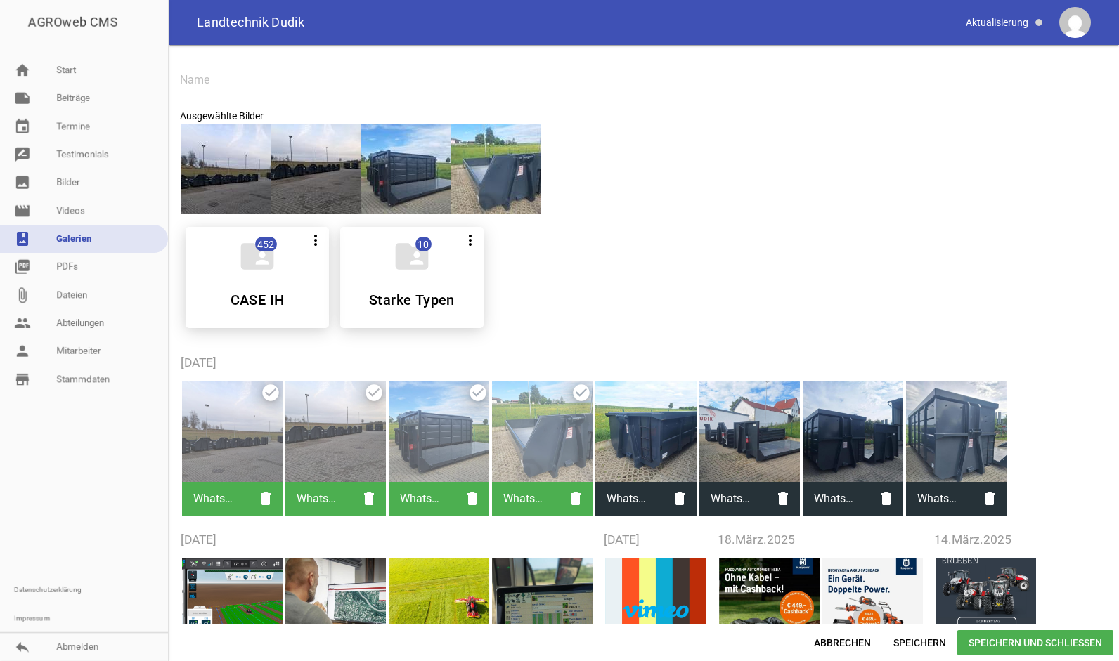
click at [641, 434] on div at bounding box center [645, 432] width 100 height 100
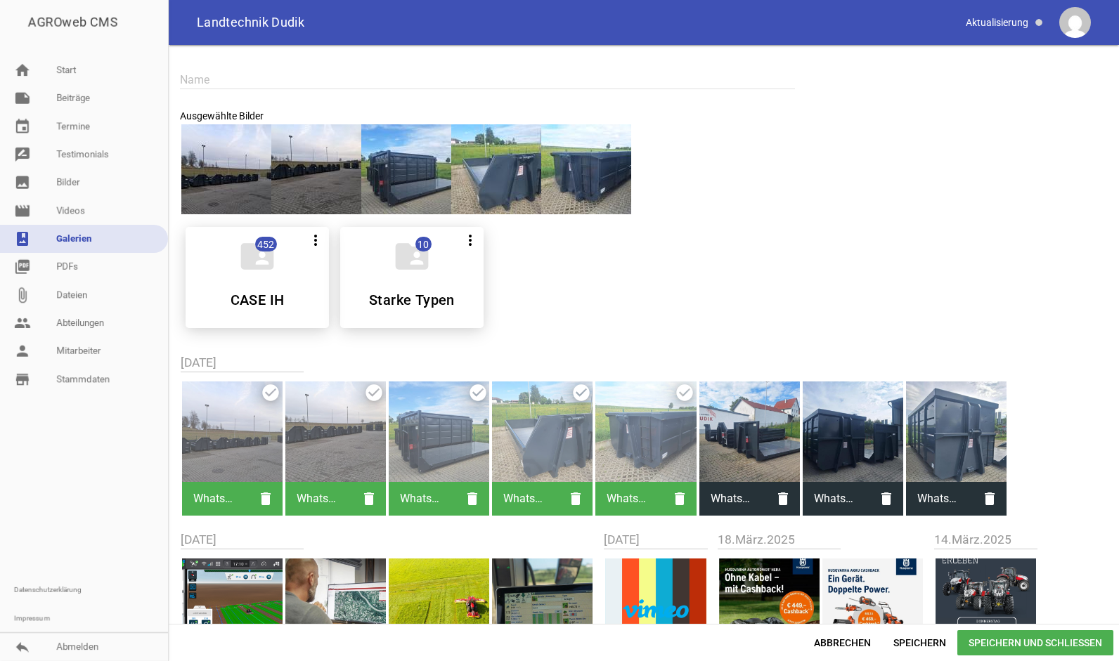
click at [755, 434] on div at bounding box center [749, 432] width 100 height 100
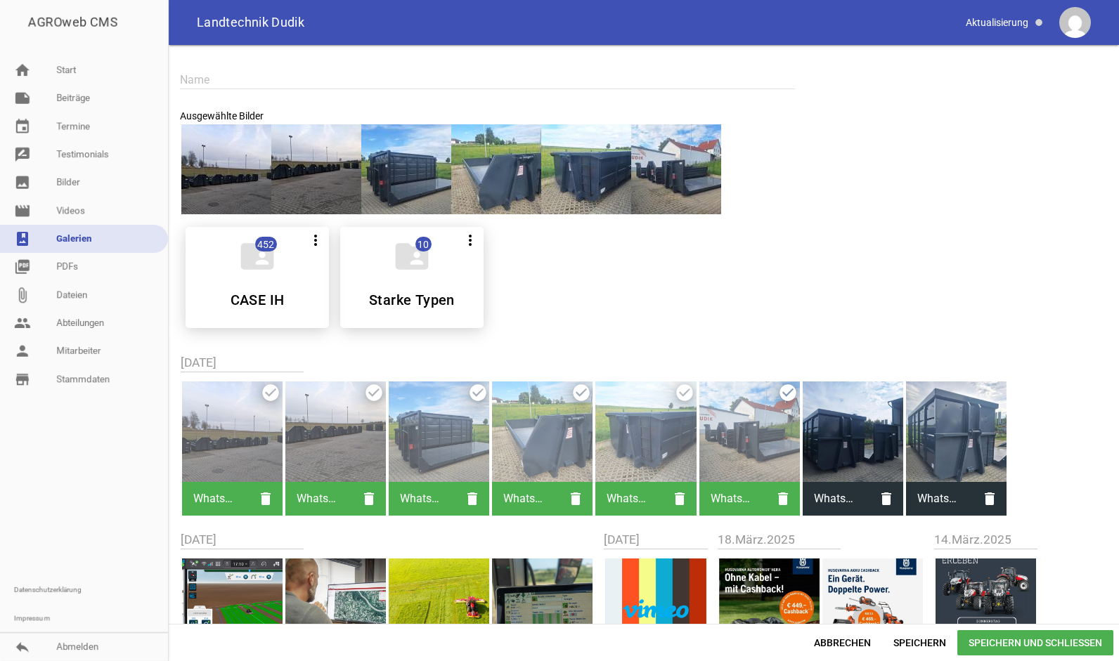
click at [253, 434] on div at bounding box center [232, 432] width 100 height 100
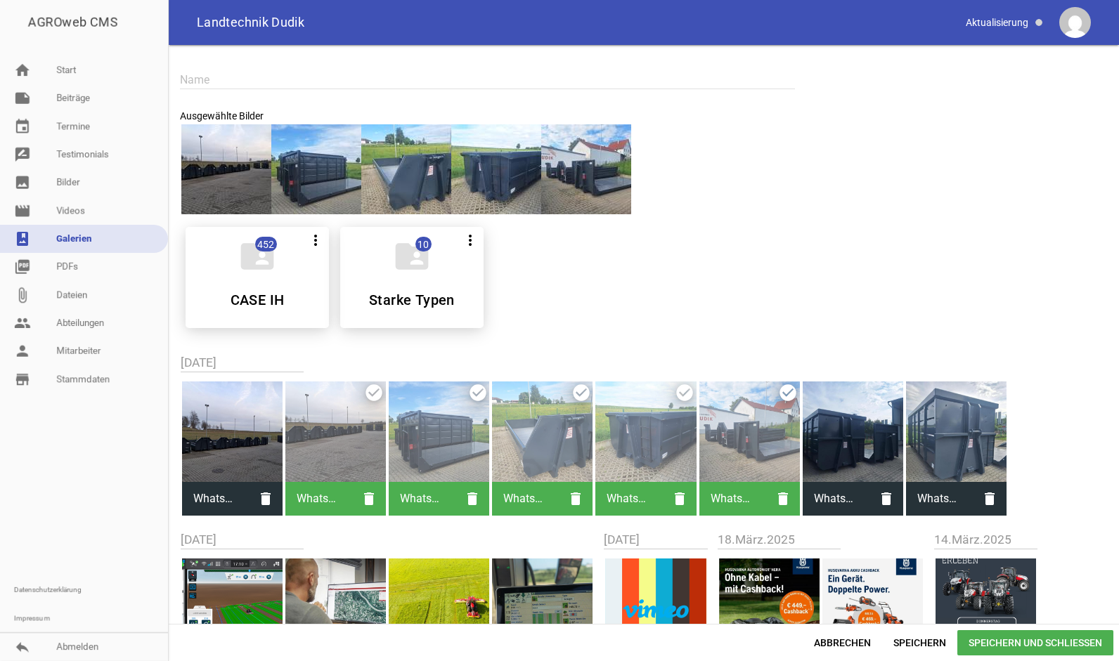
click at [853, 460] on div at bounding box center [852, 432] width 100 height 100
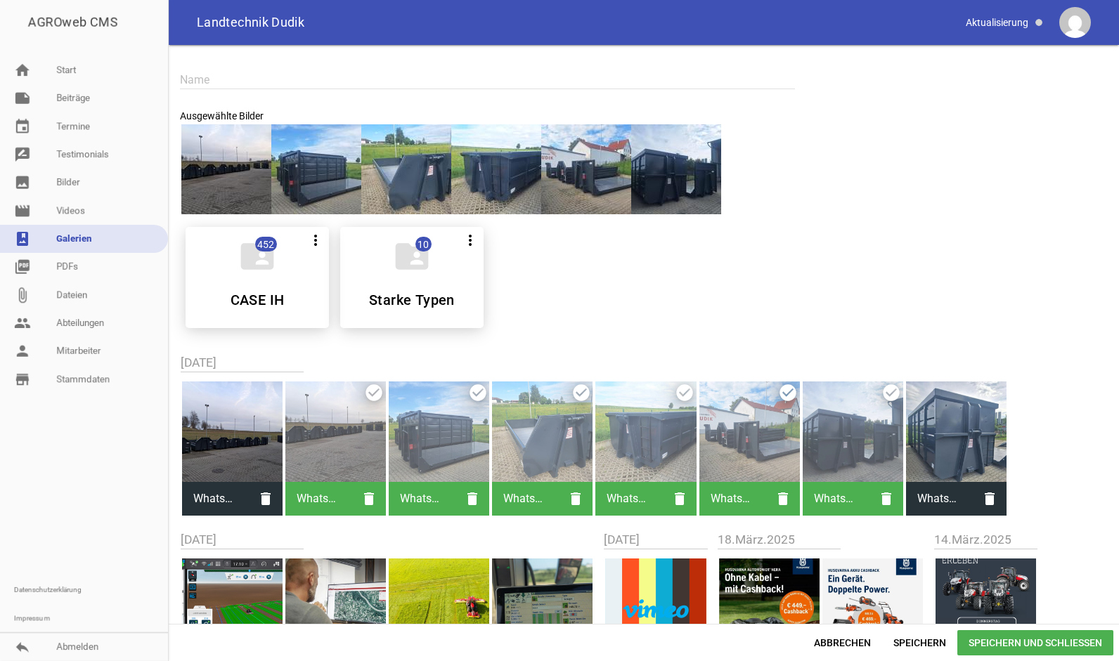
click at [980, 441] on div at bounding box center [956, 432] width 100 height 100
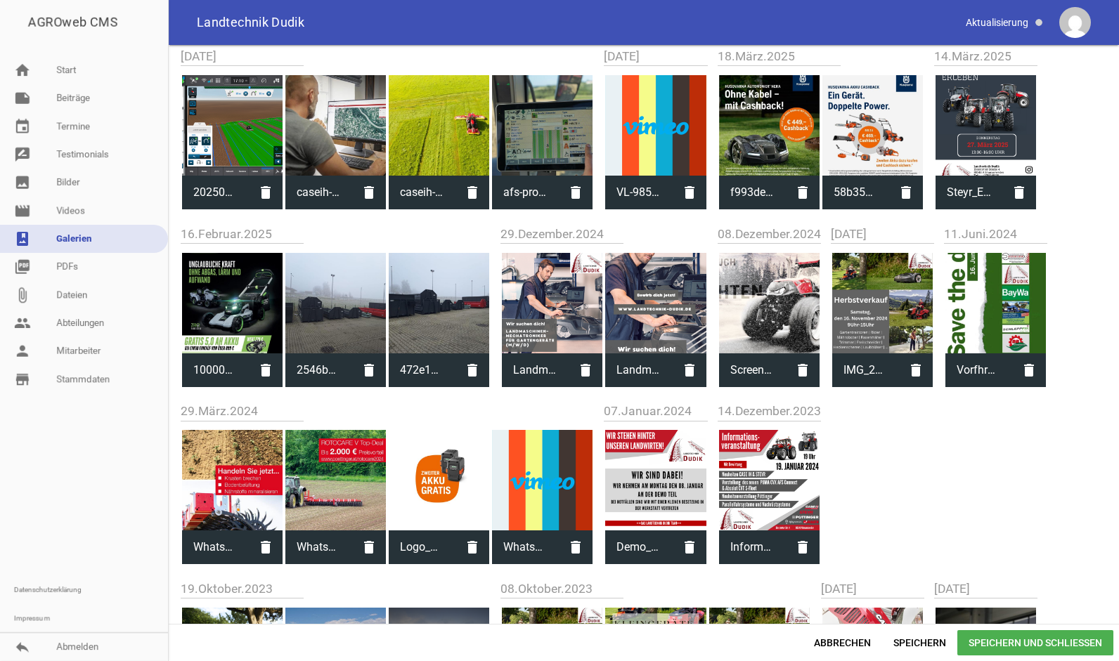
scroll to position [490, 0]
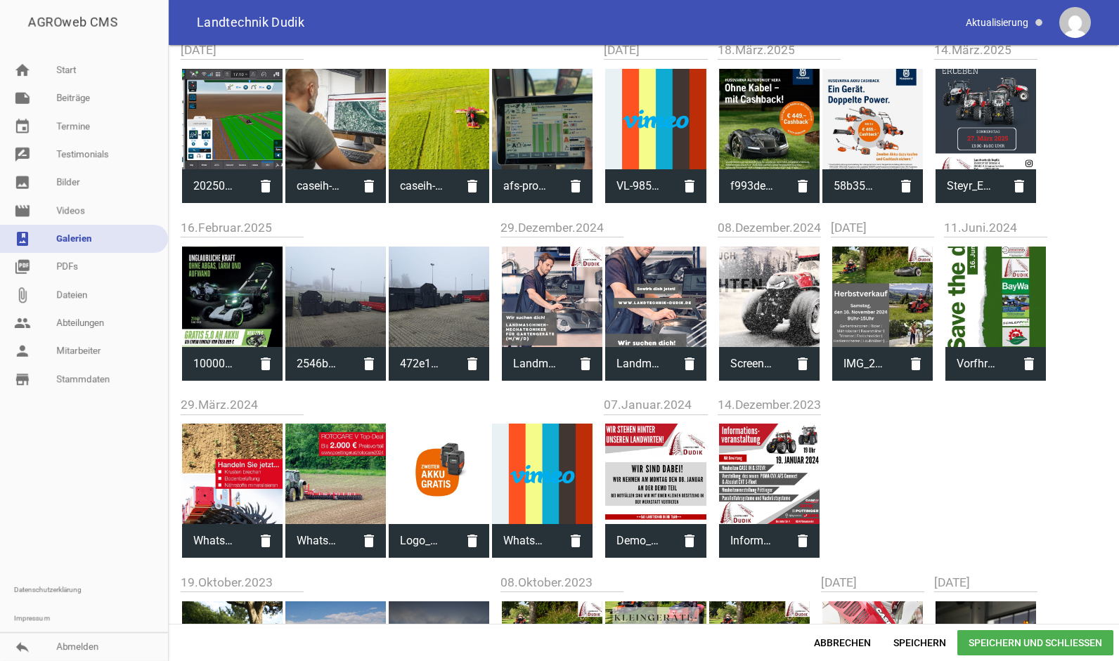
click at [439, 320] on div at bounding box center [439, 297] width 100 height 100
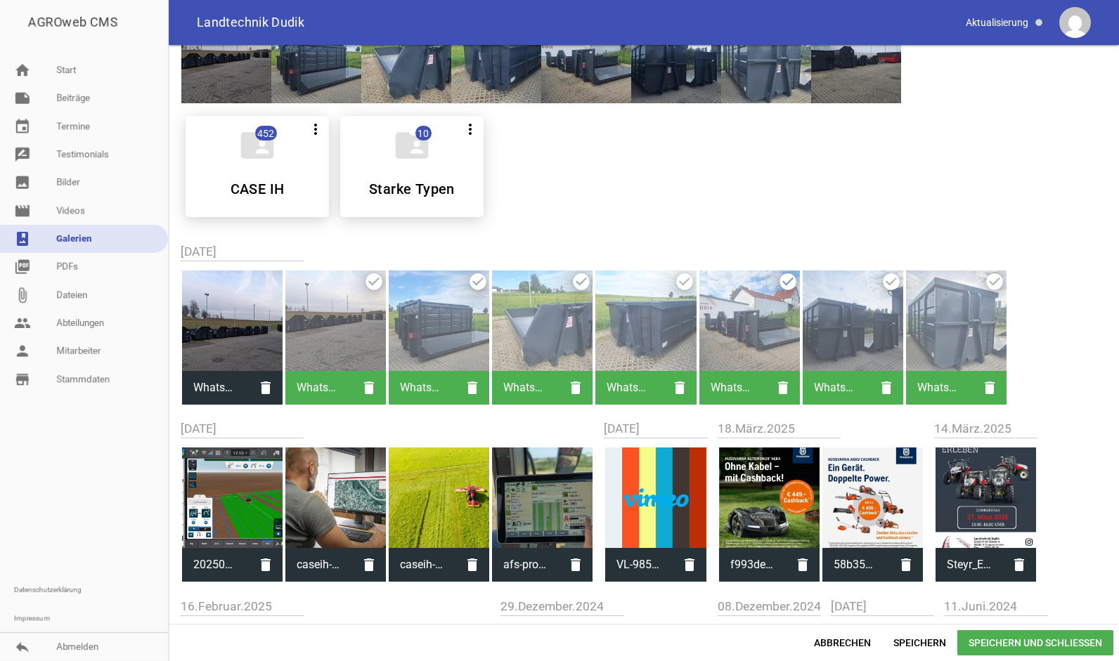
scroll to position [0, 0]
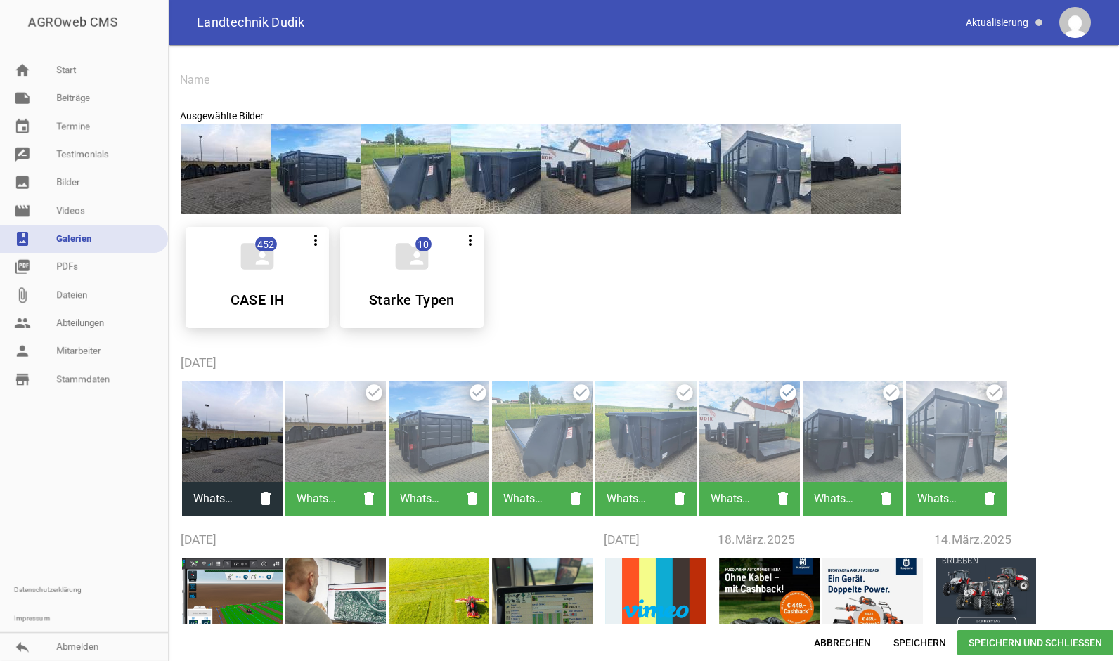
click at [281, 56] on div "Name" at bounding box center [487, 79] width 615 height 47
click at [264, 83] on input "text" at bounding box center [487, 79] width 615 height 19
type input "Abrollcontainer"
click at [1022, 644] on span "Speichern und Schließen" at bounding box center [1035, 642] width 156 height 25
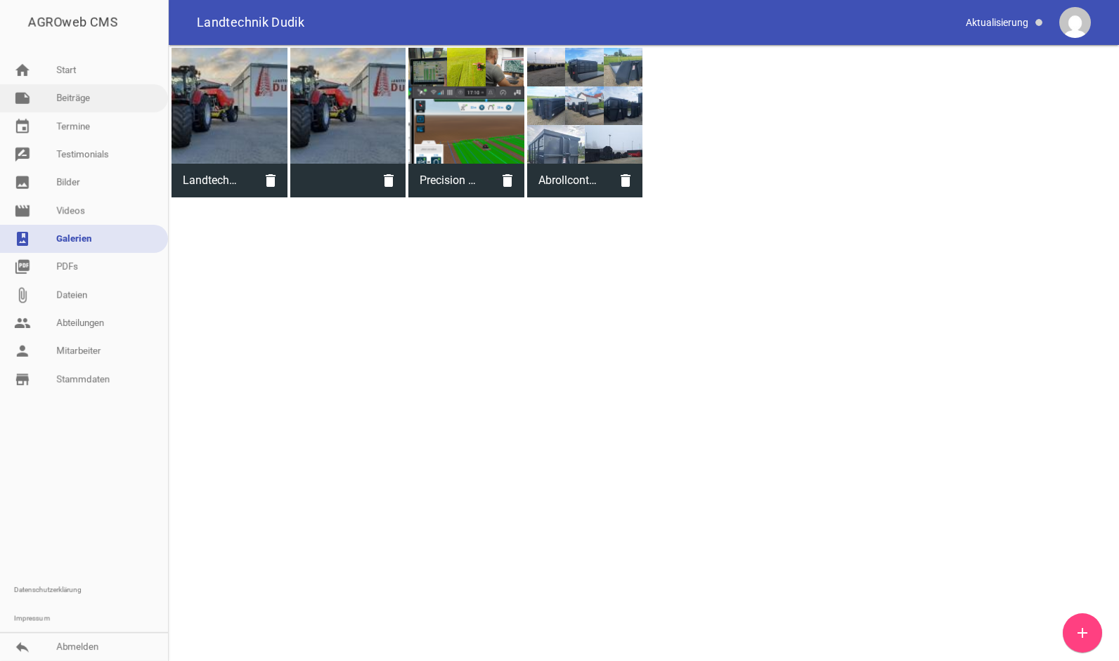
click at [98, 102] on link "note Beiträge" at bounding box center [84, 98] width 168 height 28
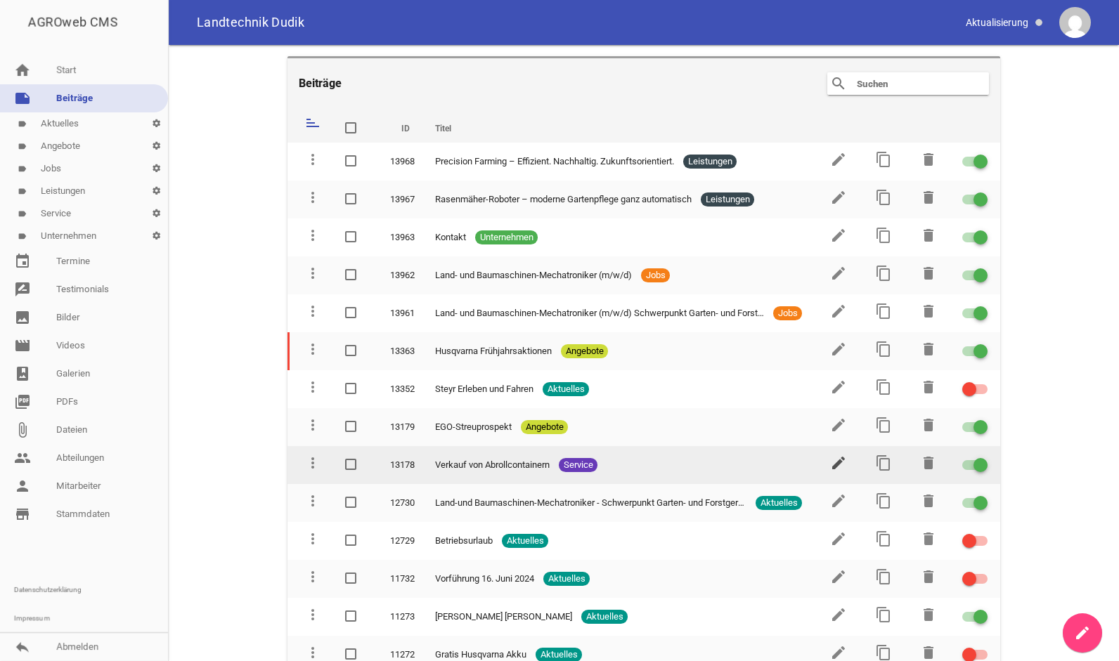
click at [830, 459] on icon "edit" at bounding box center [838, 463] width 17 height 17
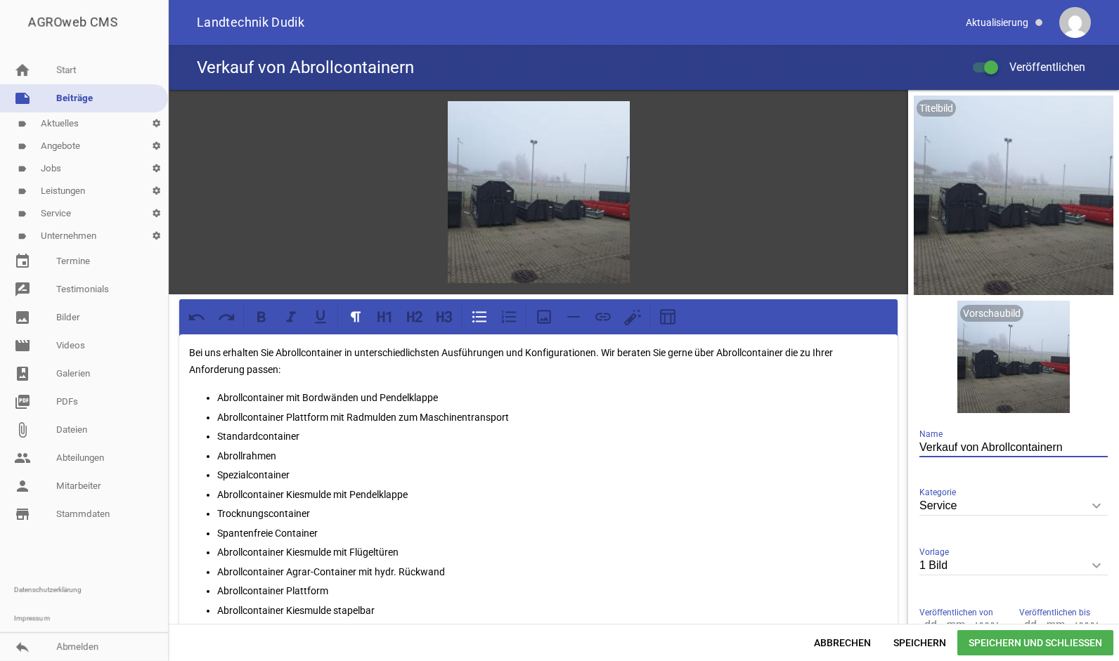
drag, startPoint x: 951, startPoint y: 448, endPoint x: 908, endPoint y: 447, distance: 43.6
click at [908, 447] on div "Titelbild delete crop image Vorschaubild delete crop image Verkauf von Abrollco…" at bounding box center [1013, 375] width 211 height 571
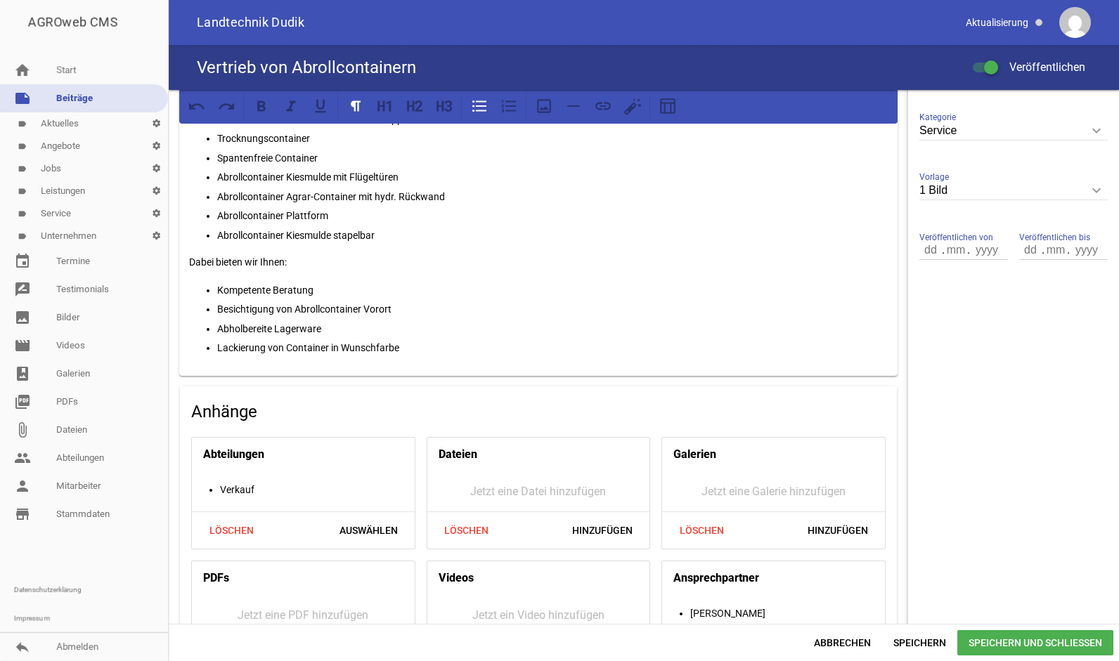
scroll to position [377, 0]
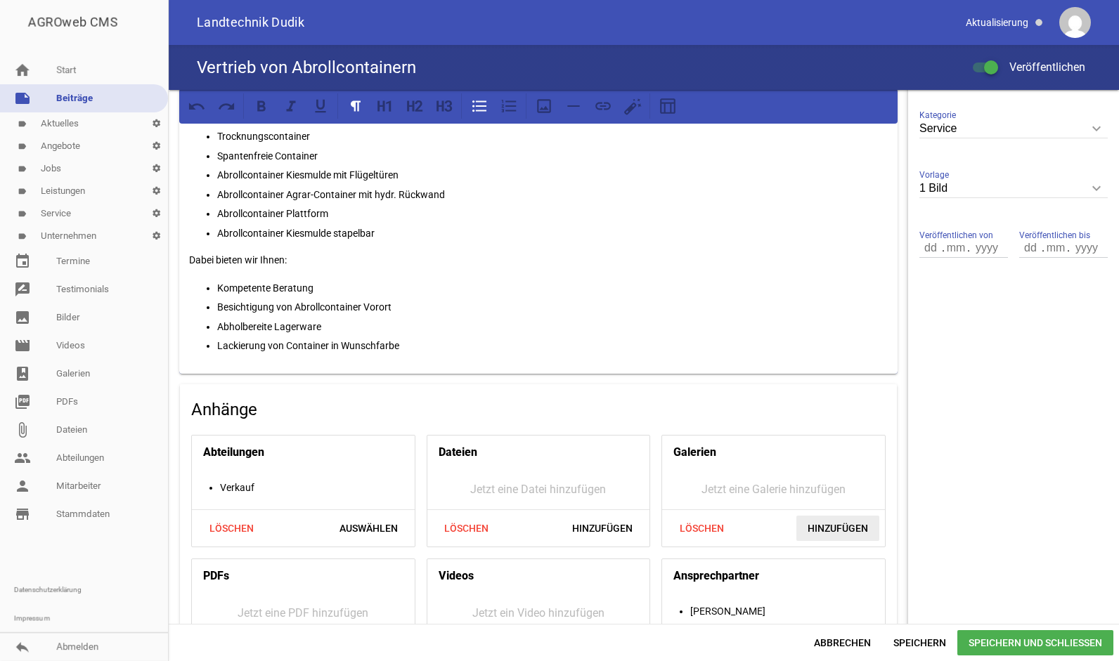
type input "Vertrieb von Abrollcontainern"
click at [826, 531] on span "Hinzufügen" at bounding box center [837, 528] width 83 height 25
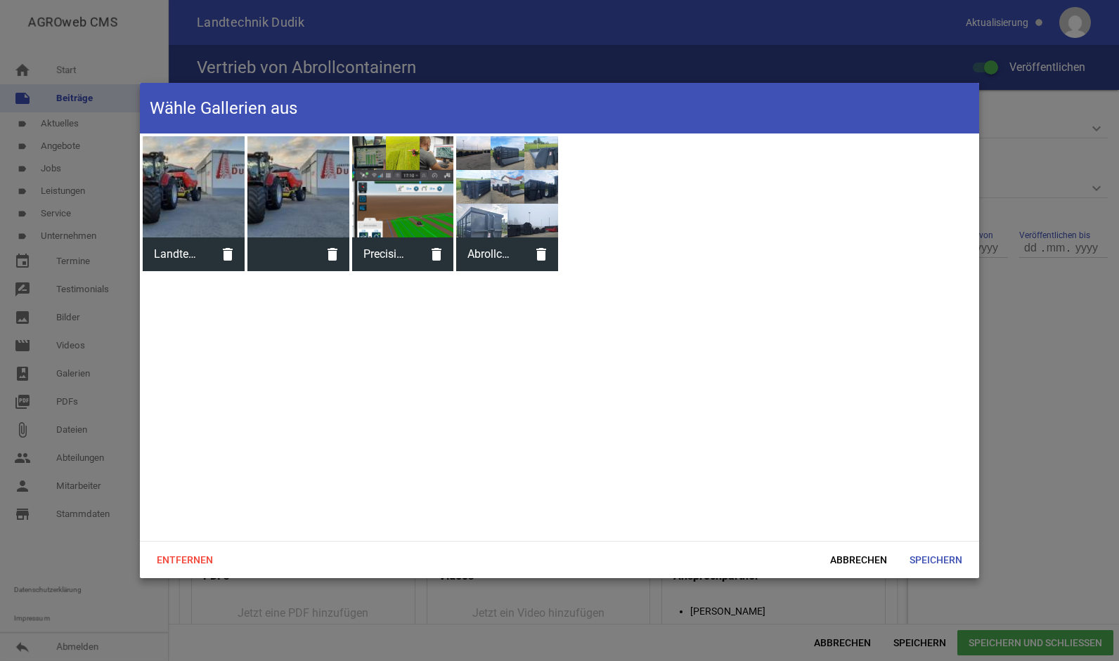
click at [478, 211] on div at bounding box center [507, 187] width 102 height 102
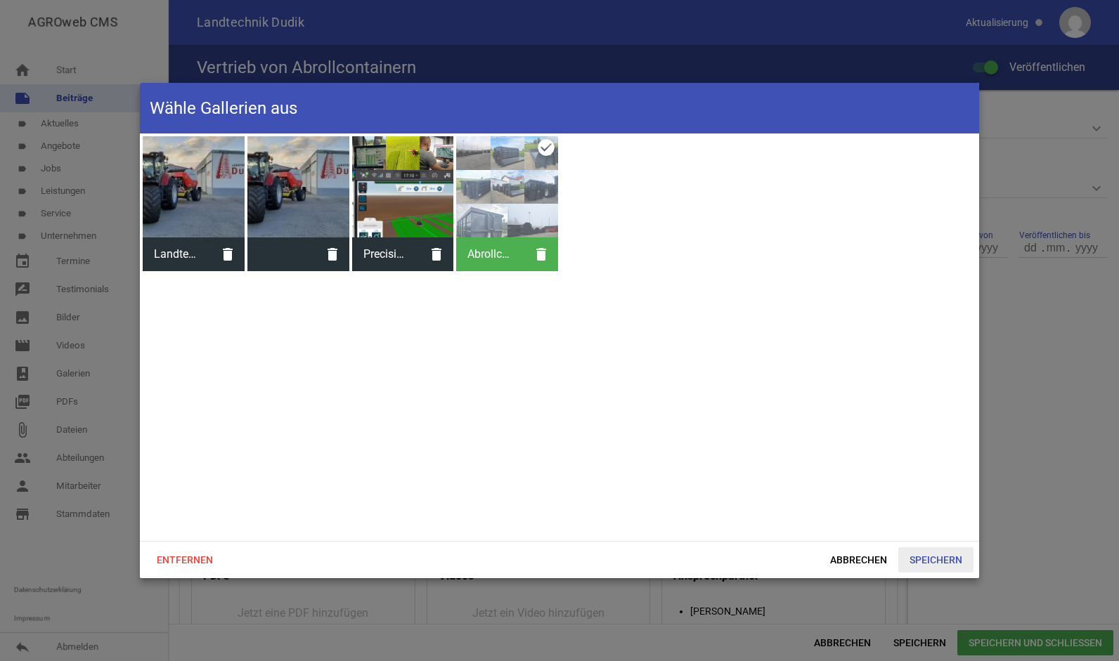
click at [955, 561] on span "Speichern" at bounding box center [935, 559] width 75 height 25
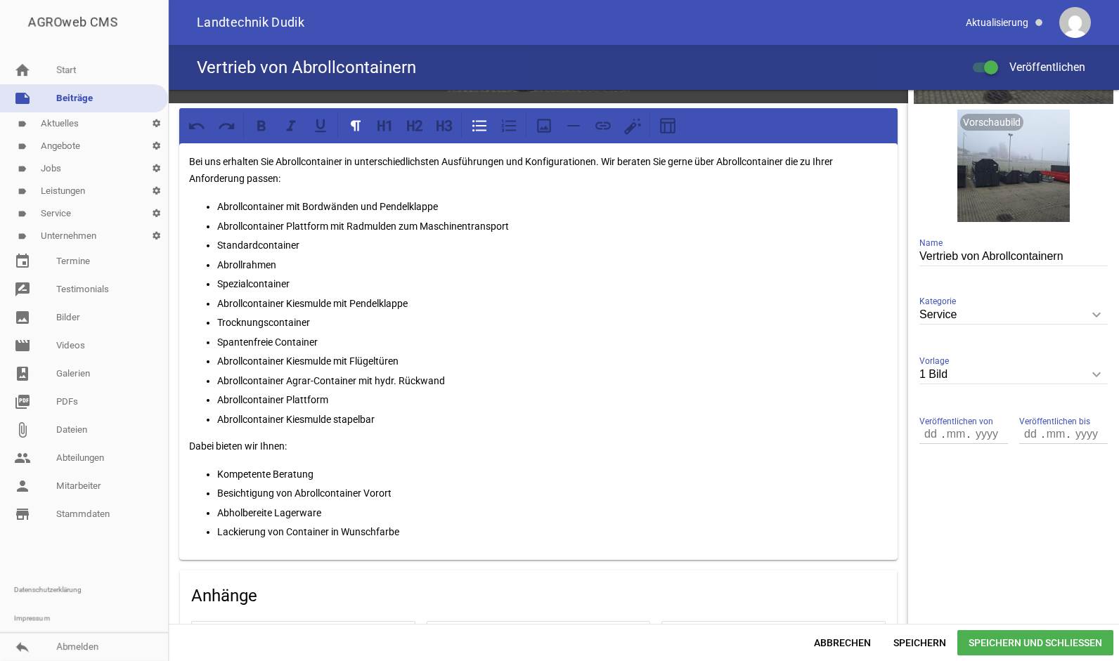
scroll to position [193, 0]
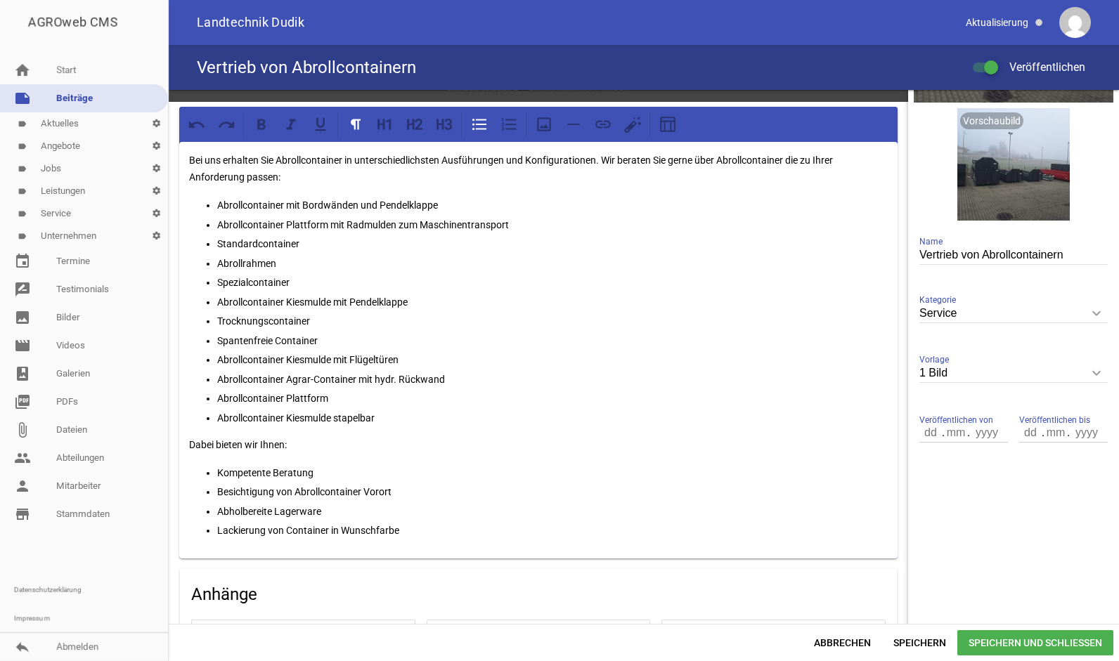
click at [1025, 641] on span "Speichern und Schließen" at bounding box center [1035, 642] width 156 height 25
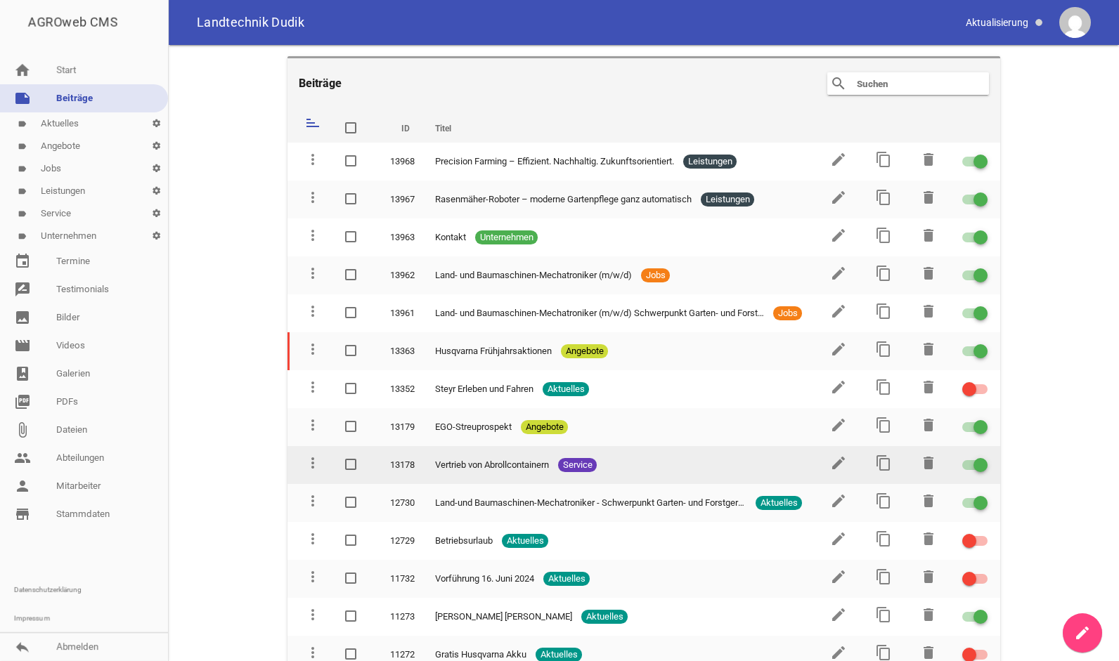
click at [823, 457] on td "edit" at bounding box center [836, 465] width 45 height 38
click at [833, 461] on icon "edit" at bounding box center [838, 463] width 17 height 17
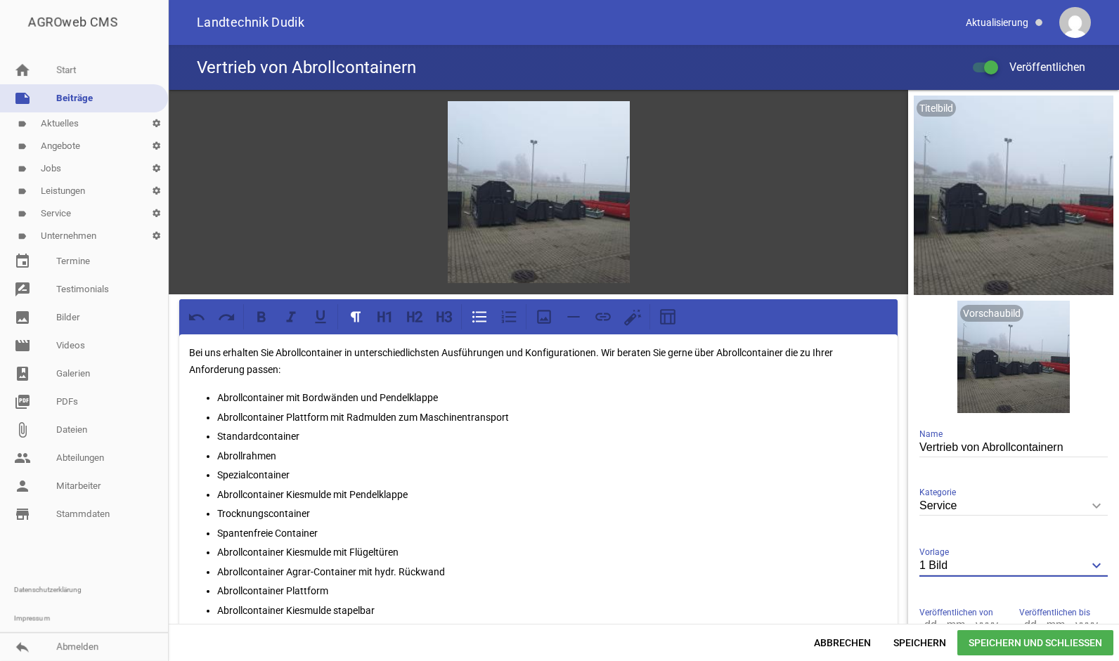
click at [974, 571] on input "1 Bild" at bounding box center [1013, 566] width 188 height 19
click at [1003, 598] on li "Nur Text" at bounding box center [1013, 598] width 188 height 34
type input "Nur Text"
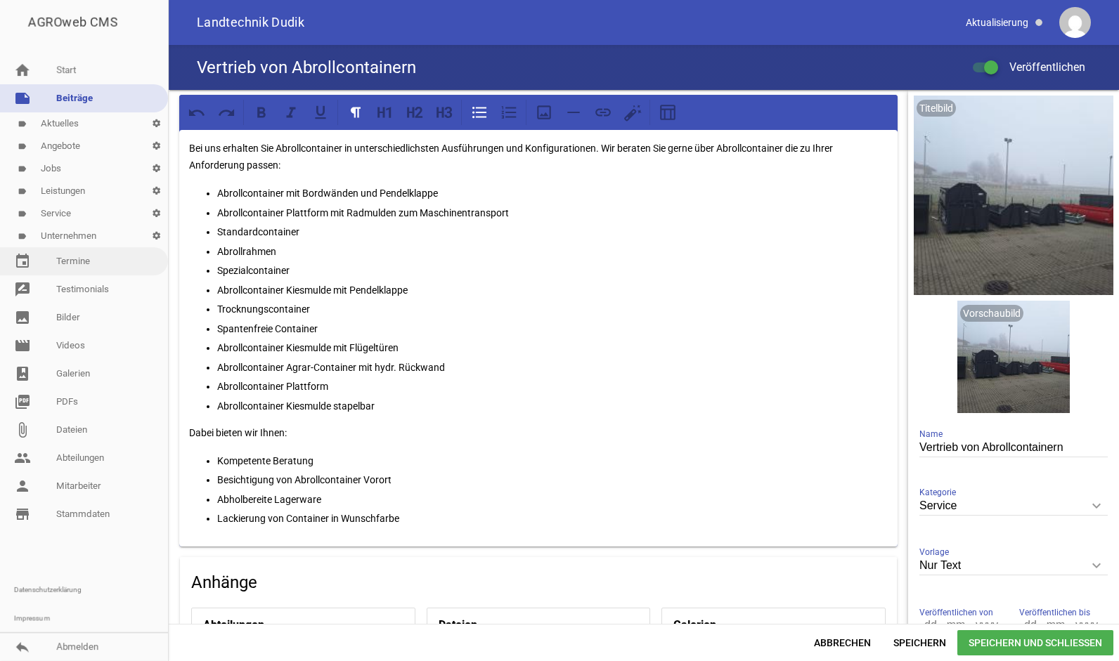
click at [106, 256] on link "event Termine" at bounding box center [84, 261] width 168 height 28
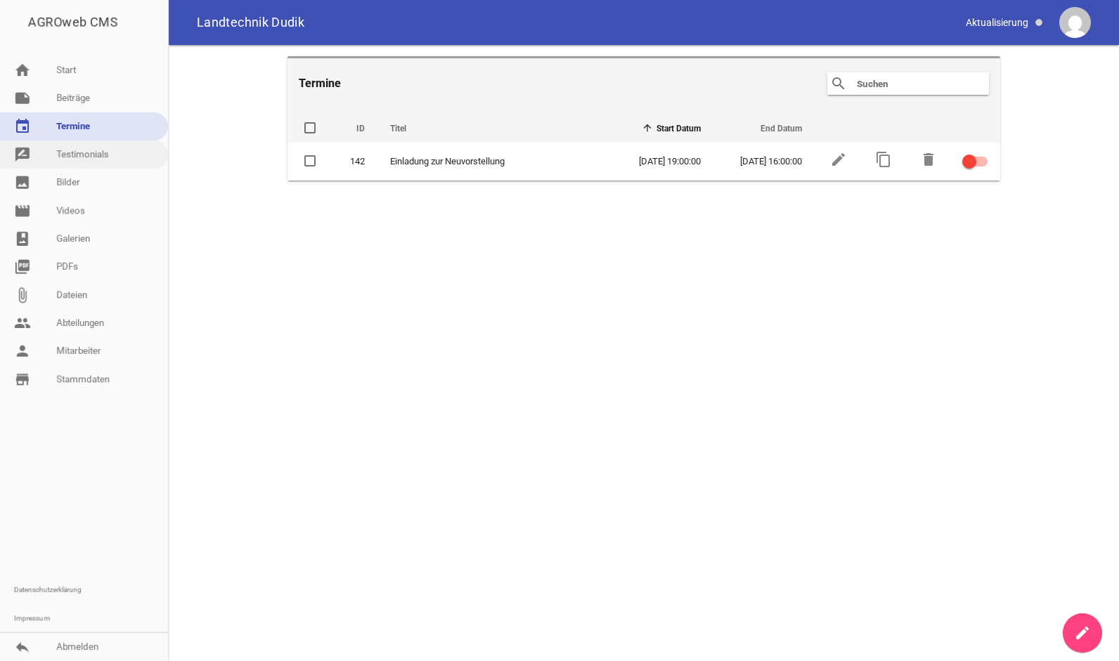
click at [105, 160] on link "rate_review Testimonials" at bounding box center [84, 155] width 168 height 28
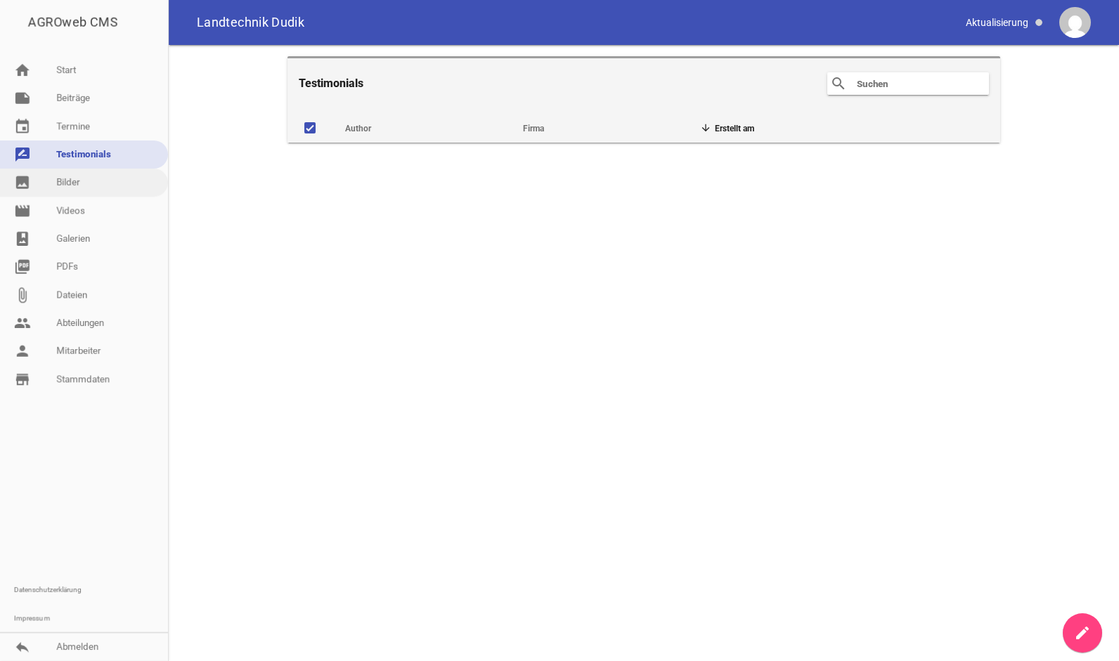
click at [116, 188] on link "image Bilder" at bounding box center [84, 183] width 168 height 28
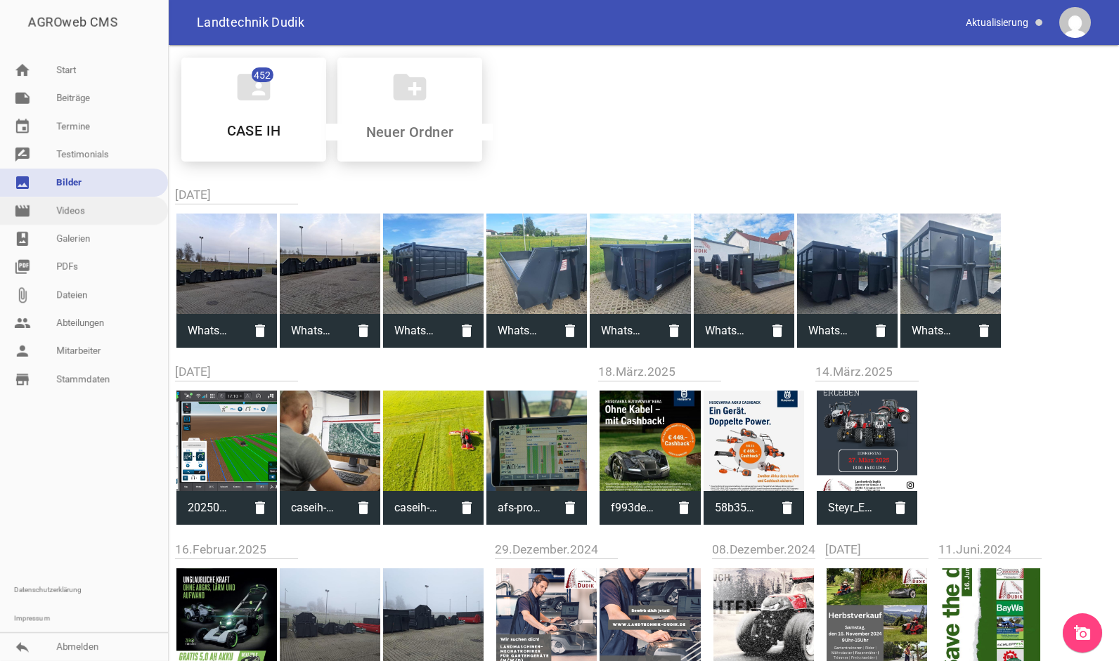
click at [98, 209] on link "movie Videos" at bounding box center [84, 211] width 168 height 28
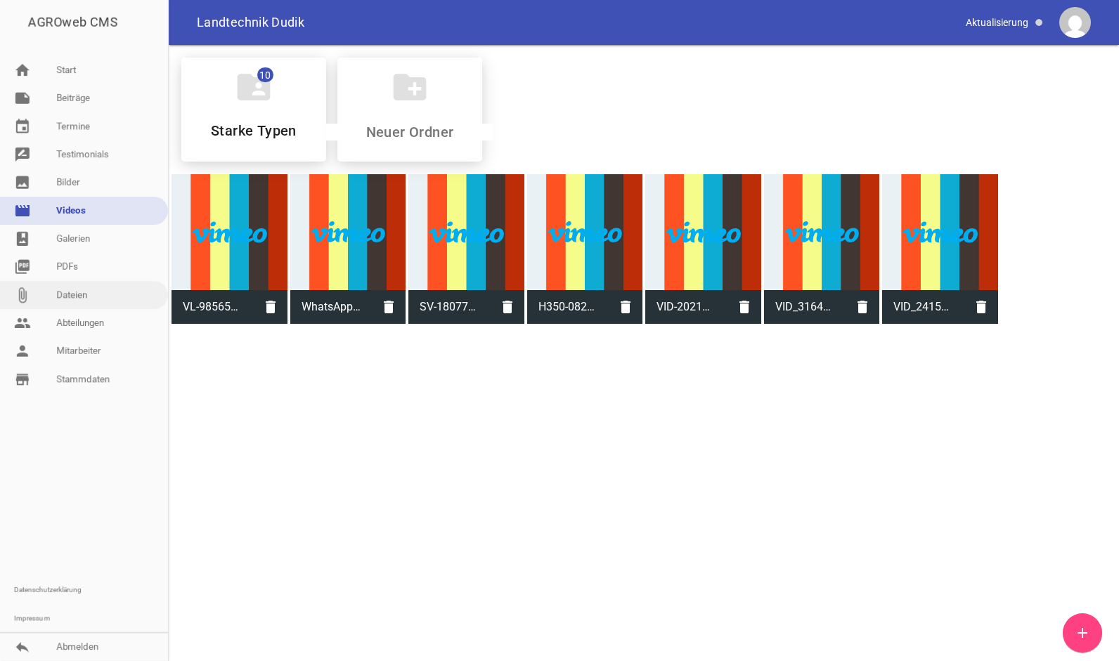
click at [83, 292] on link "attach_file Dateien" at bounding box center [84, 295] width 168 height 28
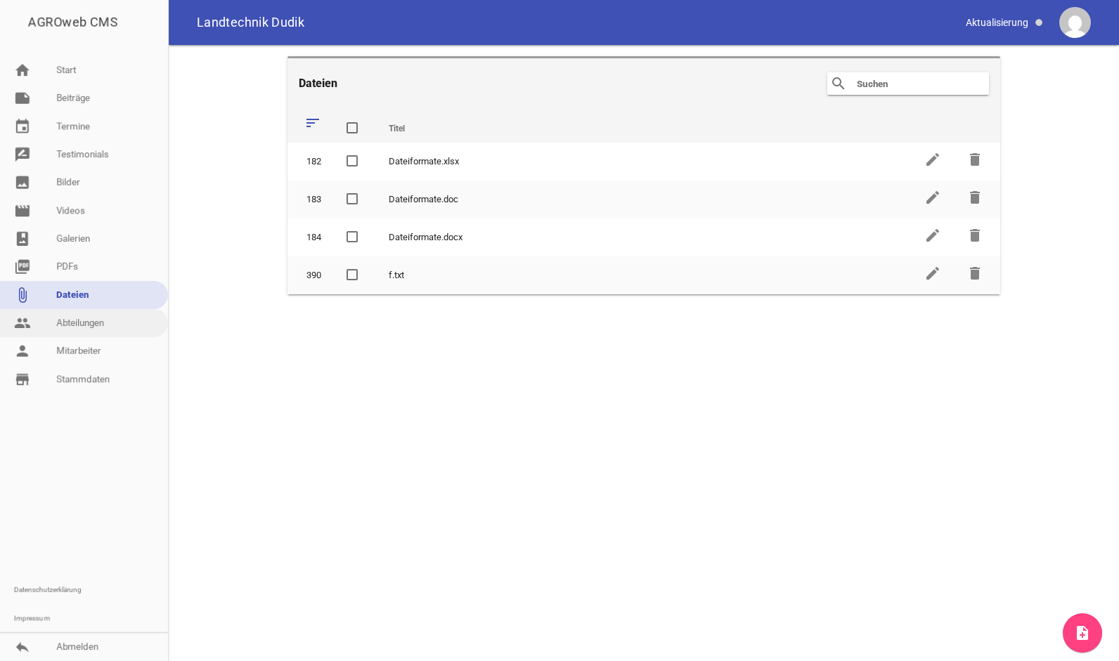
click at [87, 315] on link "people Abteilungen" at bounding box center [84, 323] width 168 height 28
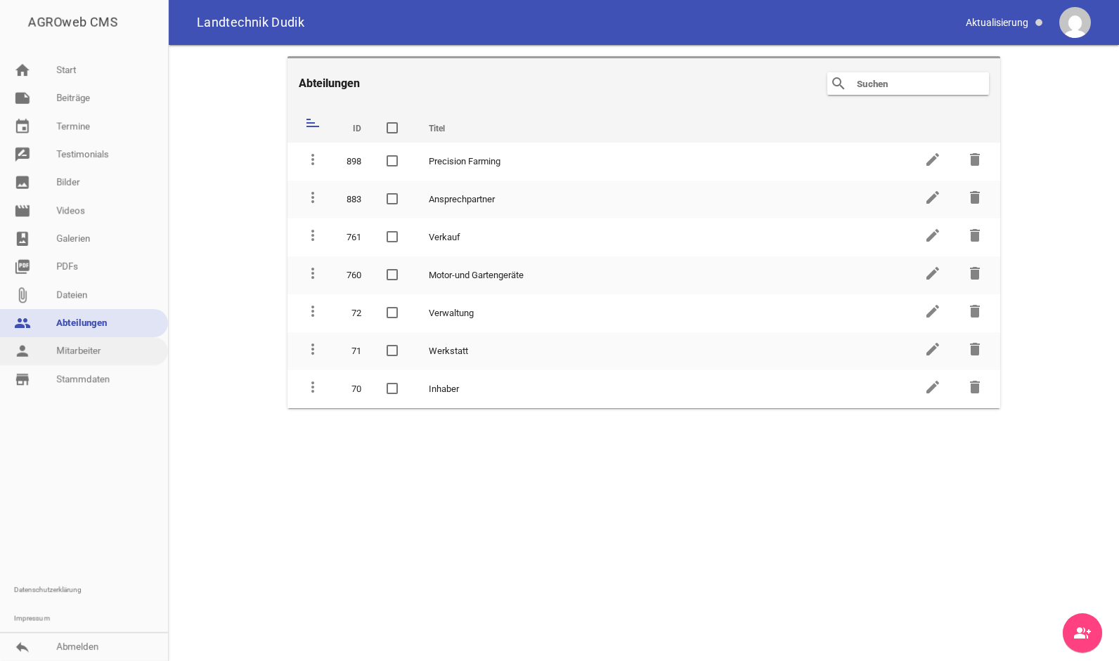
click at [98, 355] on link "person Mitarbeiter" at bounding box center [84, 351] width 168 height 28
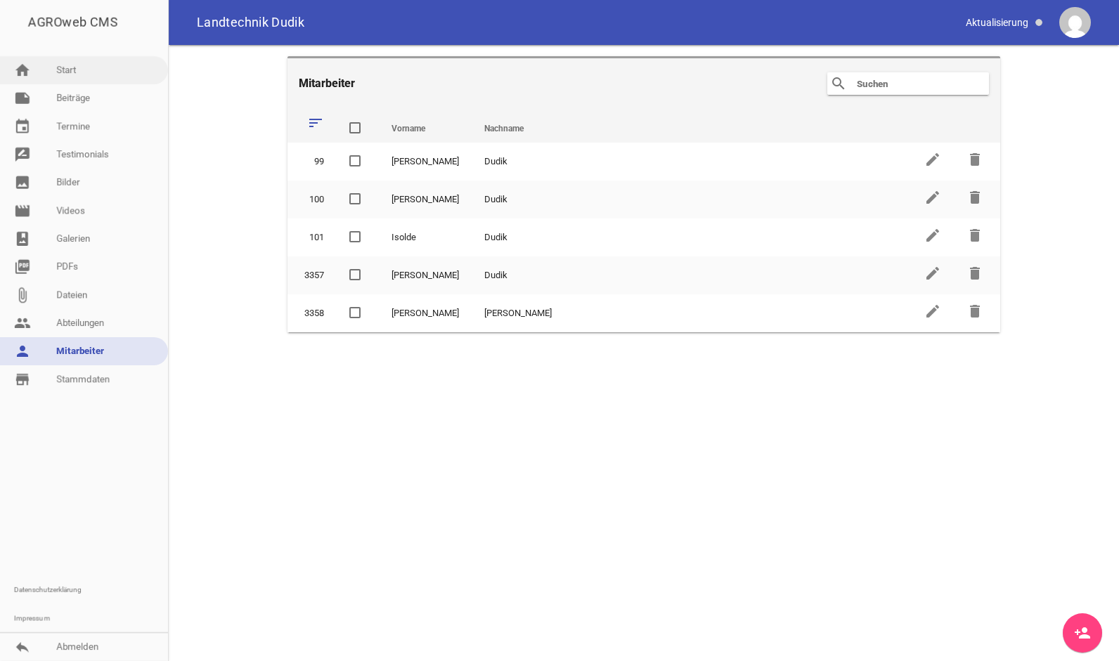
click at [100, 77] on link "home Start" at bounding box center [84, 70] width 168 height 28
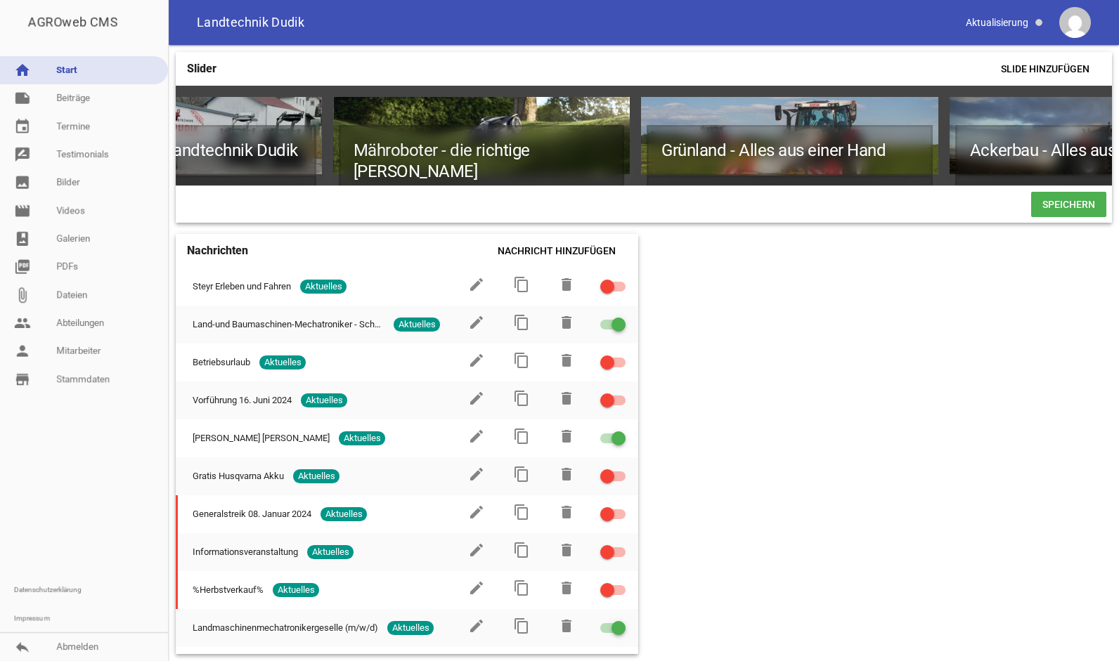
scroll to position [0, 308]
